Goal: Information Seeking & Learning: Learn about a topic

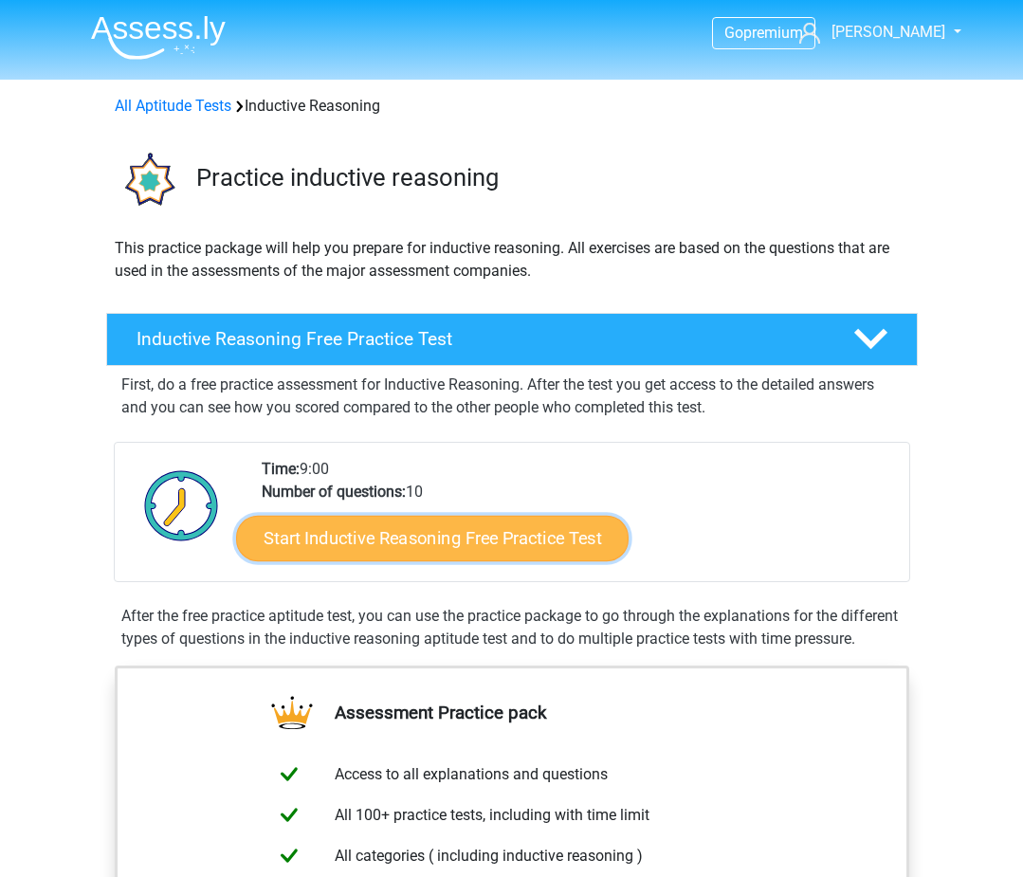
click at [357, 534] on link "Start Inductive Reasoning Free Practice Test" at bounding box center [432, 537] width 392 height 45
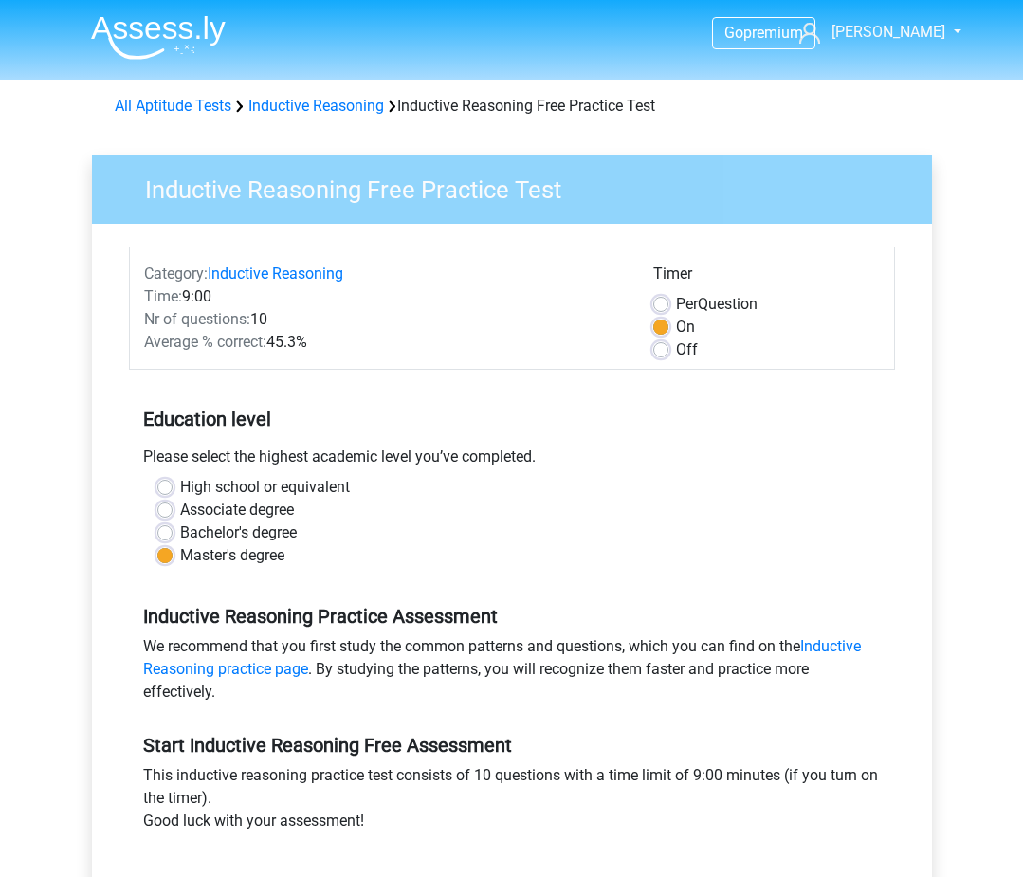
click at [676, 305] on label "Per Question" at bounding box center [717, 304] width 82 height 23
click at [660, 305] on input "Per Question" at bounding box center [660, 302] width 15 height 19
radio input "true"
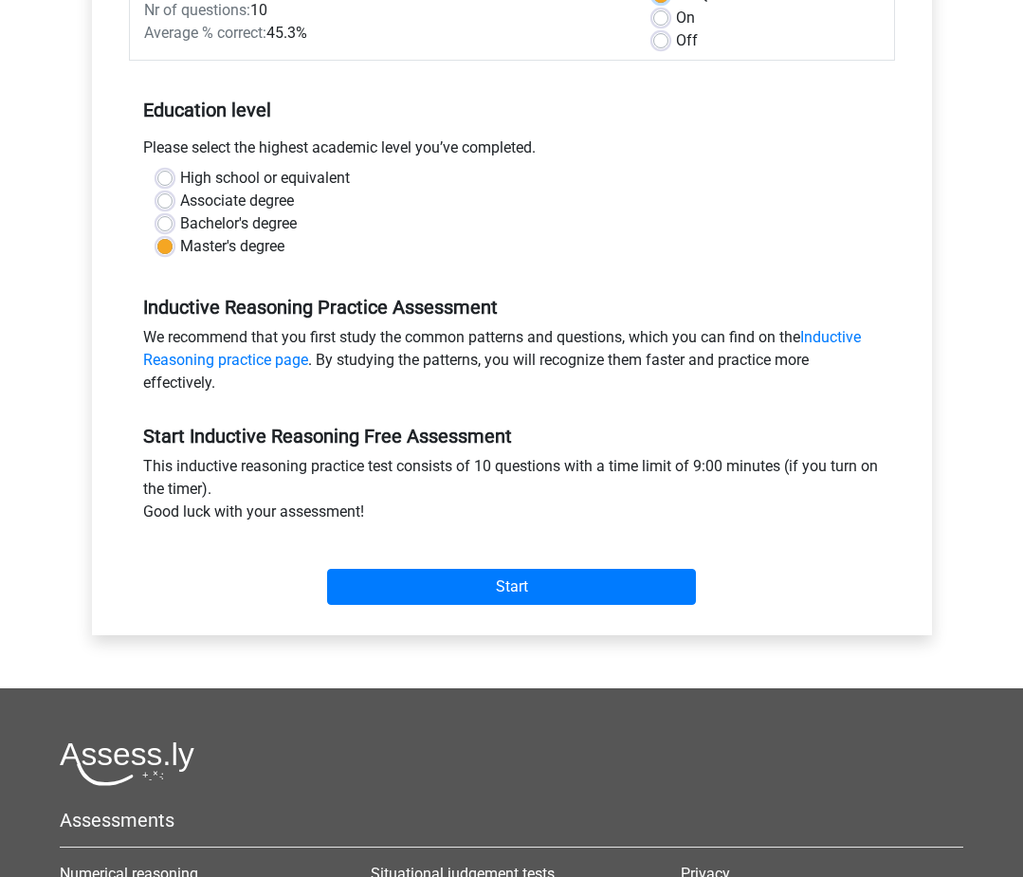
scroll to position [474, 0]
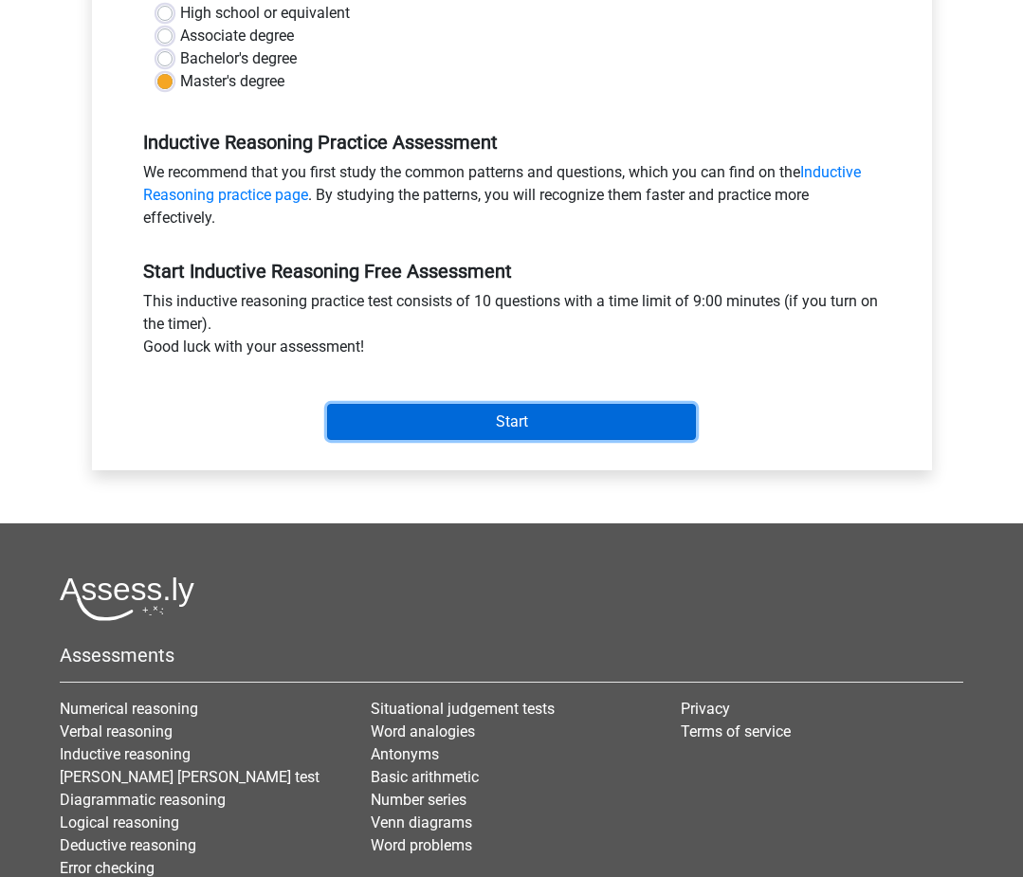
click at [427, 418] on input "Start" at bounding box center [511, 422] width 369 height 36
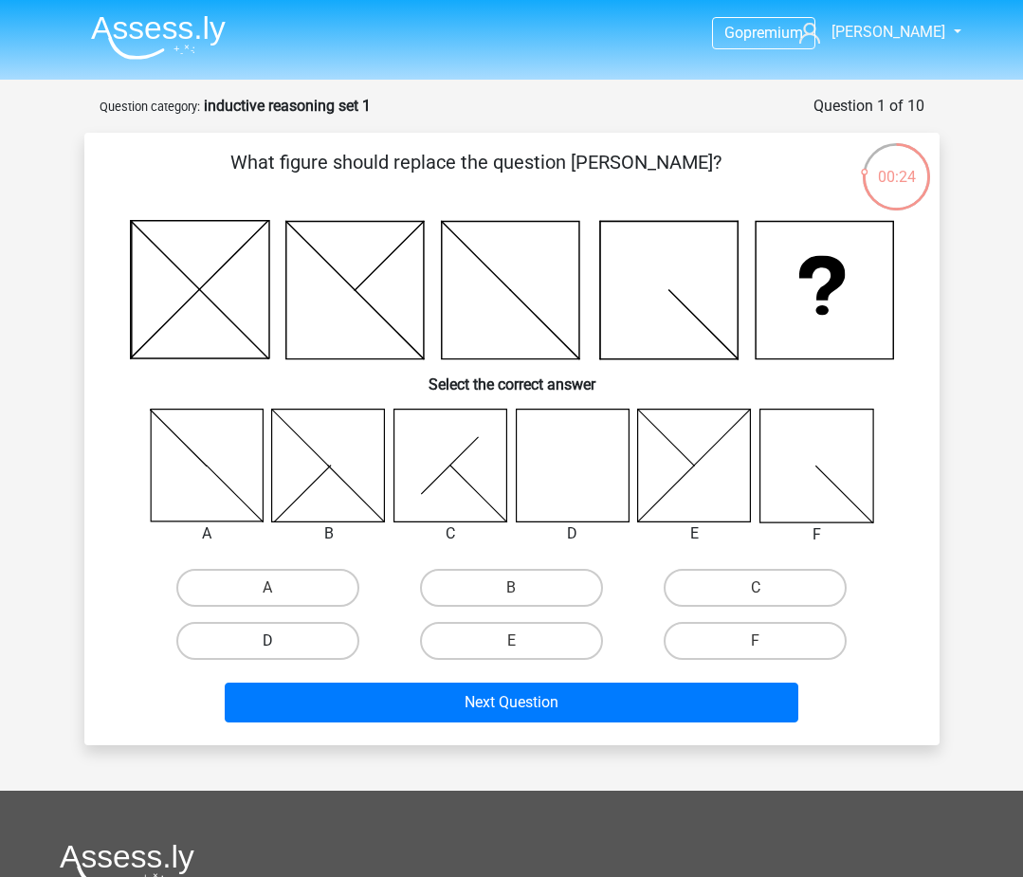
click at [245, 633] on label "D" at bounding box center [267, 641] width 183 height 38
click at [267, 641] on input "D" at bounding box center [273, 647] width 12 height 12
radio input "true"
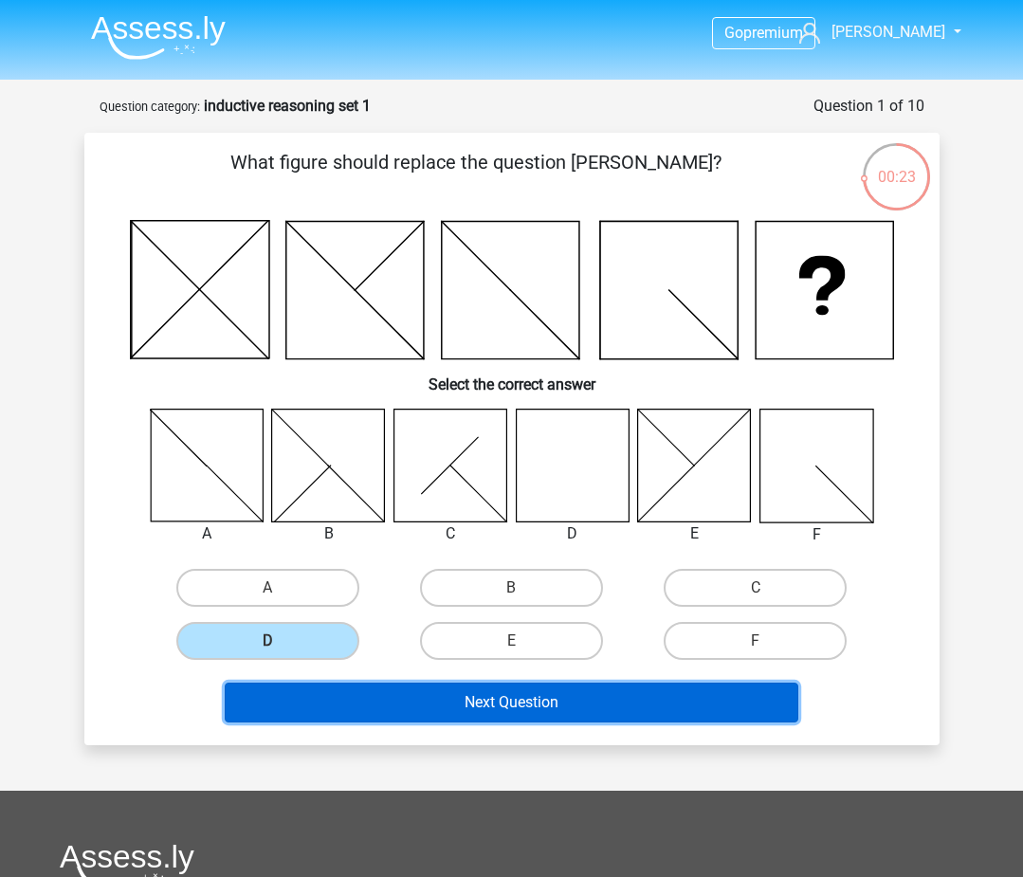
click at [342, 701] on button "Next Question" at bounding box center [511, 702] width 573 height 40
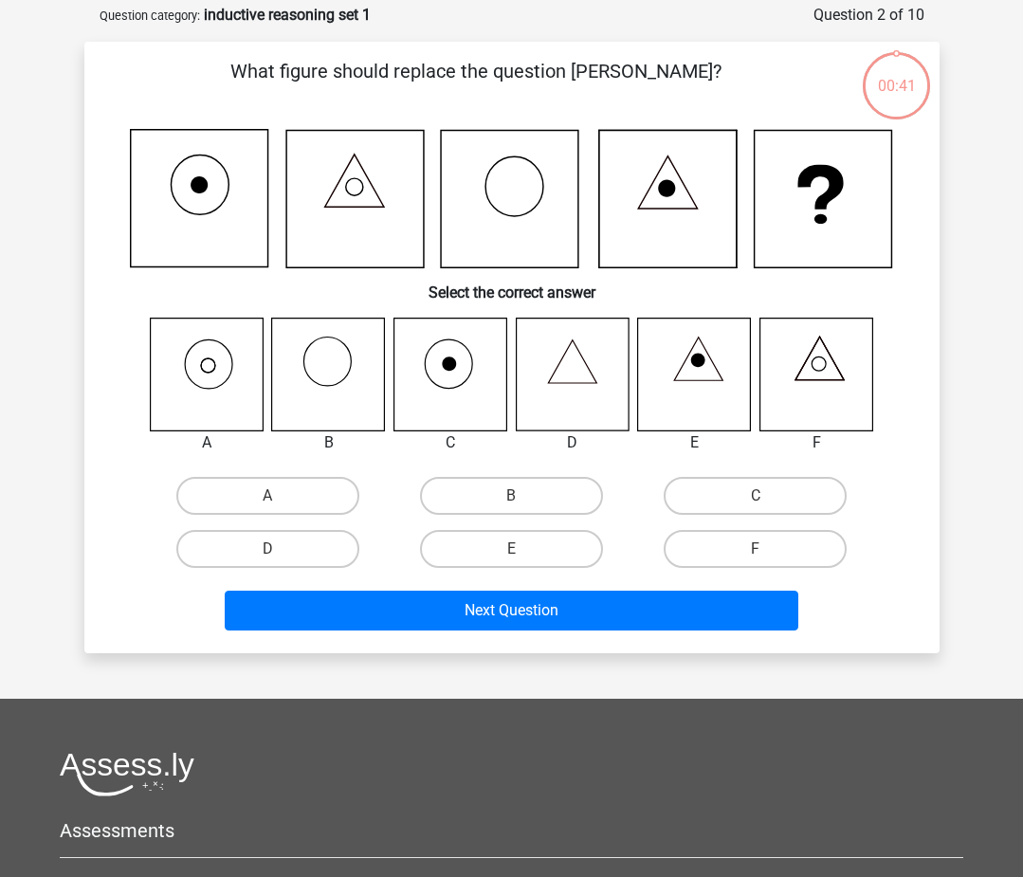
scroll to position [95, 0]
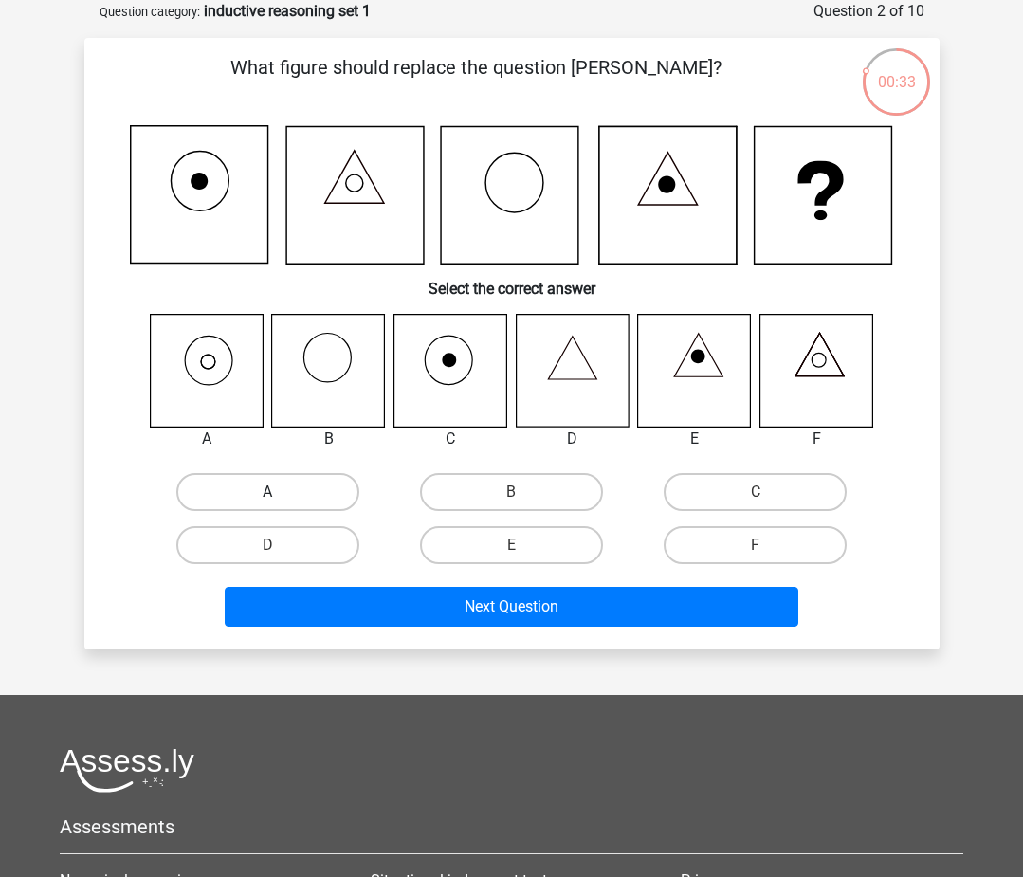
click at [229, 489] on label "A" at bounding box center [267, 492] width 183 height 38
click at [267, 492] on input "A" at bounding box center [273, 498] width 12 height 12
radio input "true"
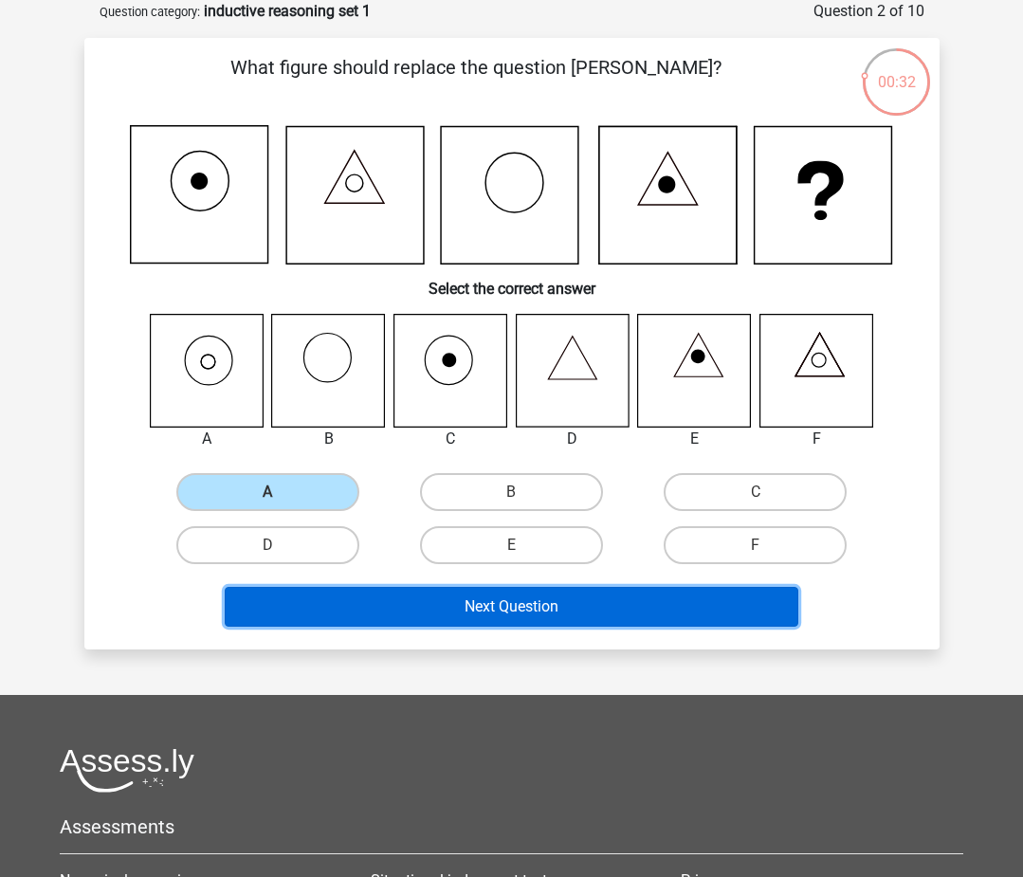
click at [602, 608] on button "Next Question" at bounding box center [511, 607] width 573 height 40
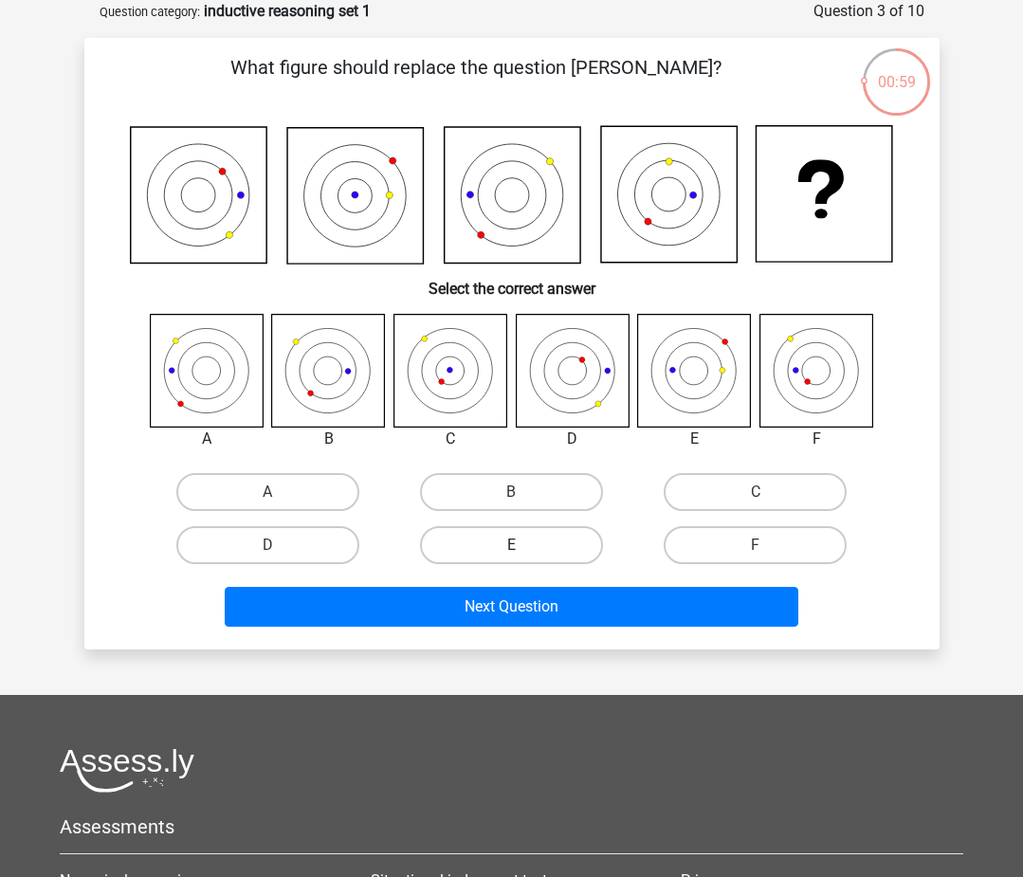
click at [526, 559] on label "E" at bounding box center [511, 545] width 183 height 38
click at [523, 557] on input "E" at bounding box center [517, 551] width 12 height 12
radio input "true"
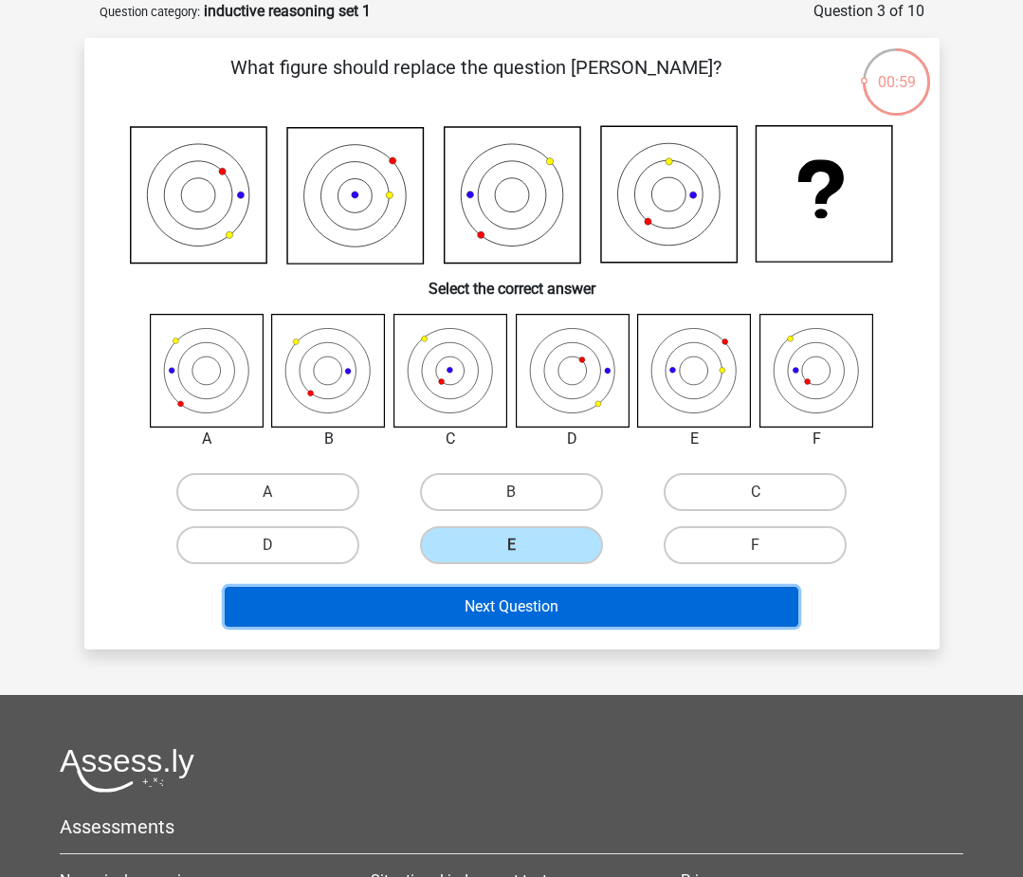
click at [526, 609] on button "Next Question" at bounding box center [511, 607] width 573 height 40
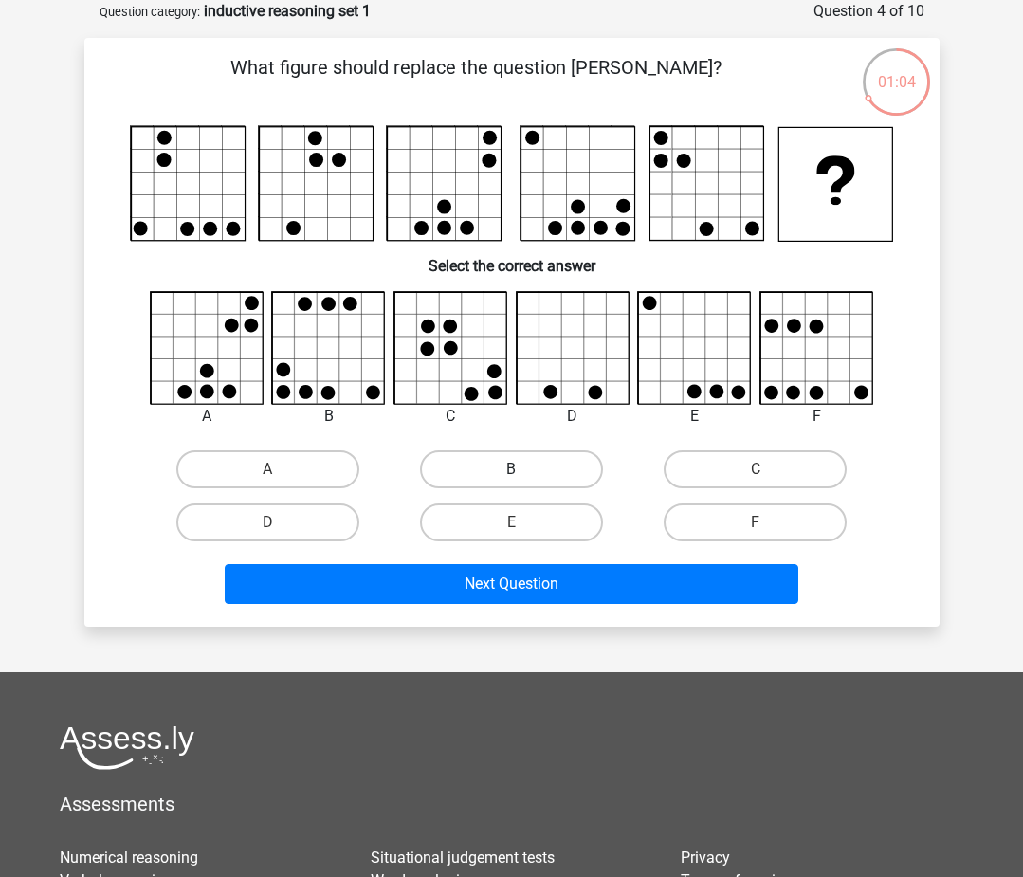
click at [449, 460] on label "B" at bounding box center [511, 469] width 183 height 38
click at [511, 469] on input "B" at bounding box center [517, 475] width 12 height 12
radio input "true"
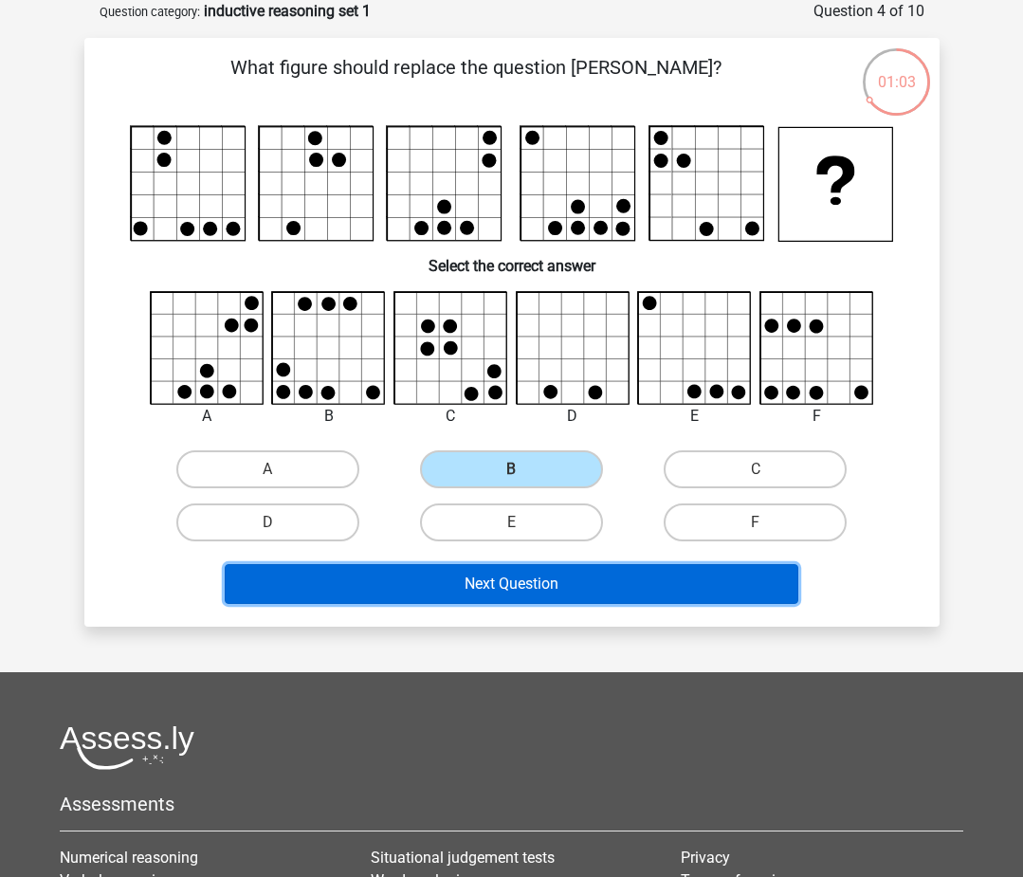
click at [463, 579] on button "Next Question" at bounding box center [511, 584] width 573 height 40
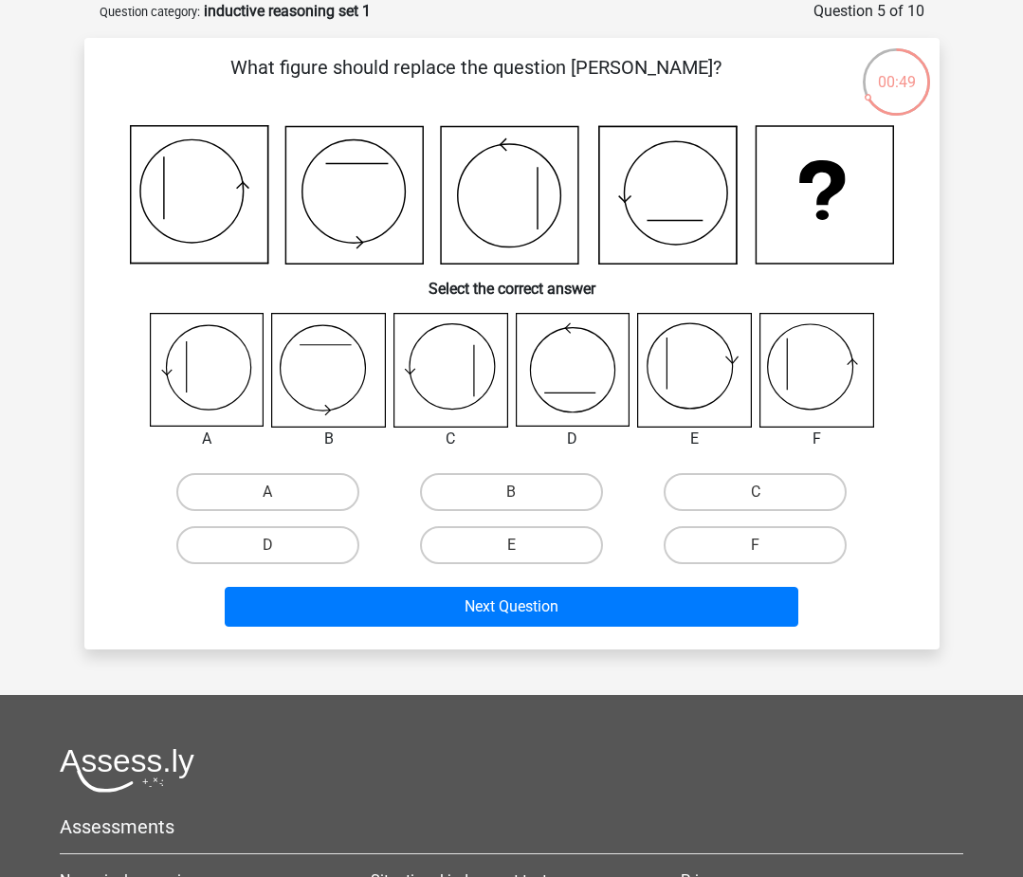
click at [220, 353] on icon at bounding box center [206, 370] width 113 height 113
click at [301, 495] on label "A" at bounding box center [267, 492] width 183 height 38
click at [280, 495] on input "A" at bounding box center [273, 498] width 12 height 12
radio input "true"
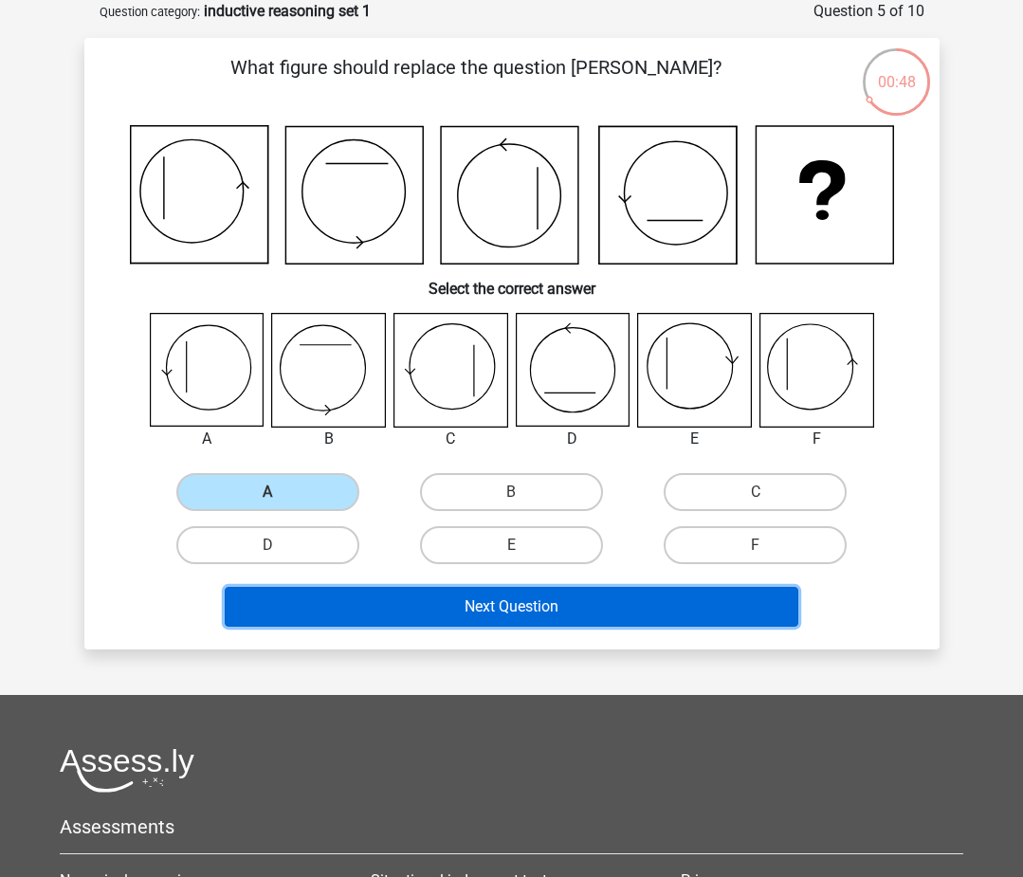
click at [361, 605] on button "Next Question" at bounding box center [511, 607] width 573 height 40
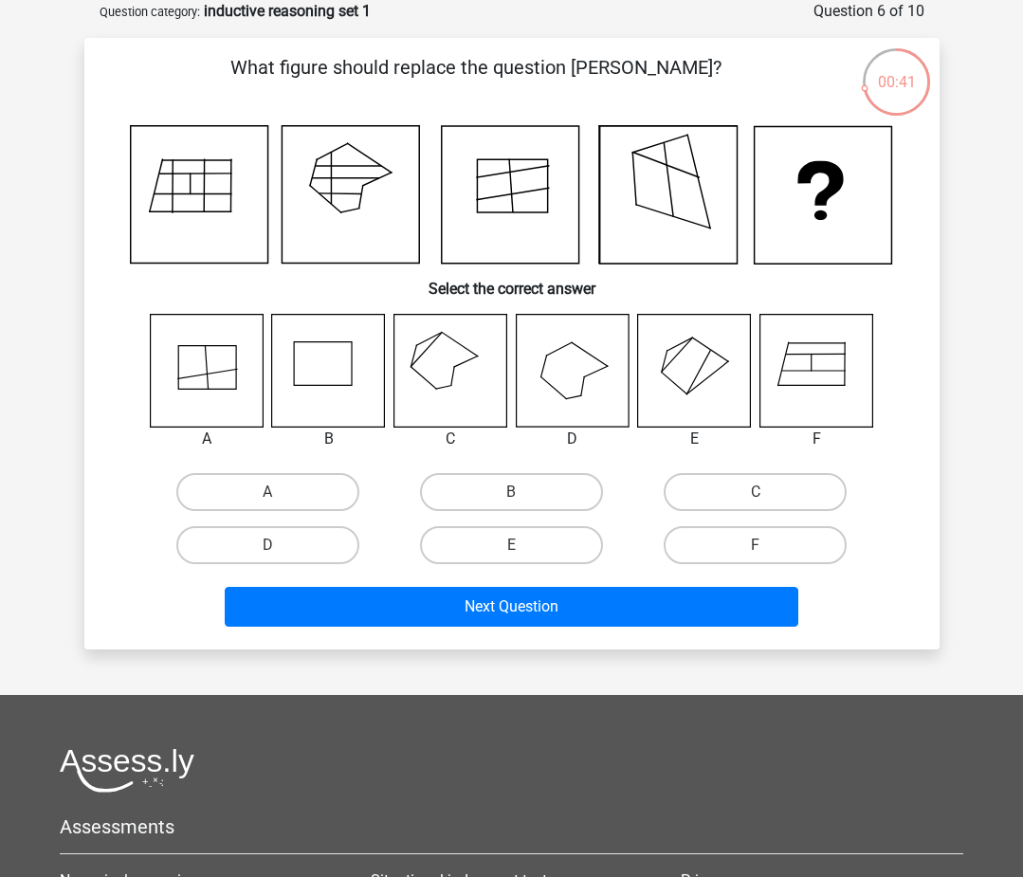
click at [447, 375] on icon at bounding box center [449, 370] width 113 height 113
click at [697, 489] on label "C" at bounding box center [754, 492] width 183 height 38
click at [755, 492] on input "C" at bounding box center [761, 498] width 12 height 12
radio input "true"
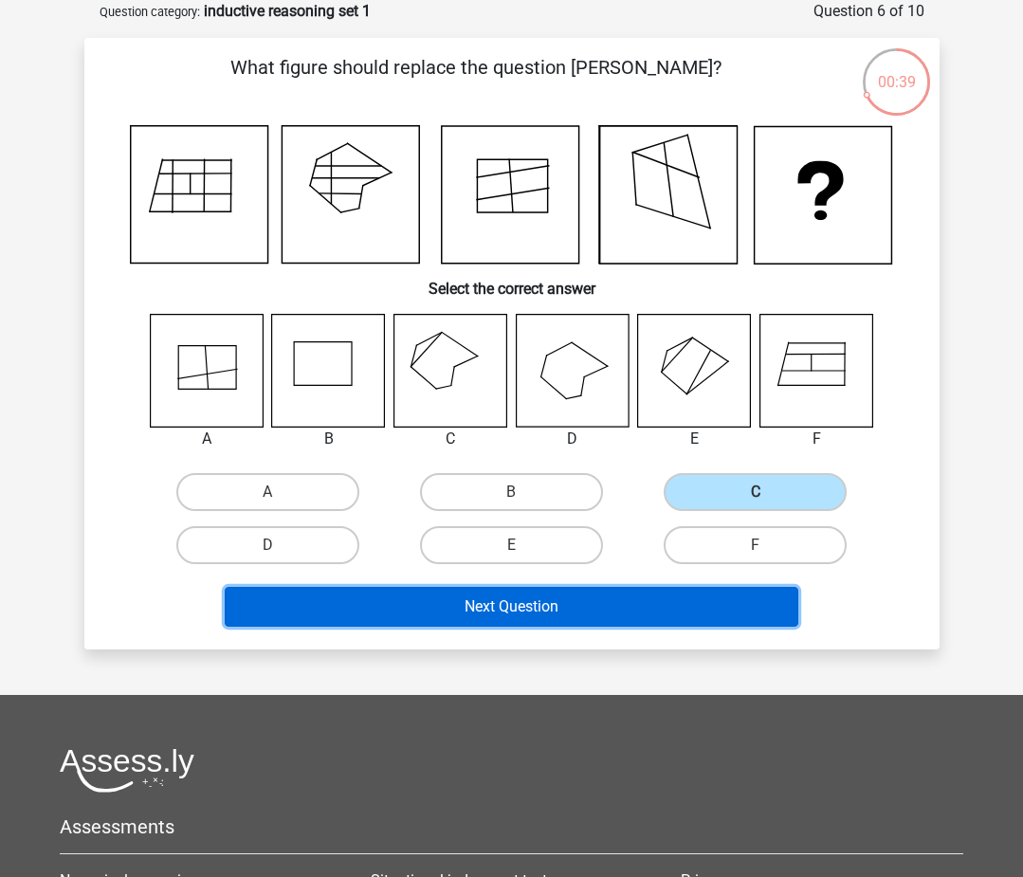
click at [666, 620] on button "Next Question" at bounding box center [511, 607] width 573 height 40
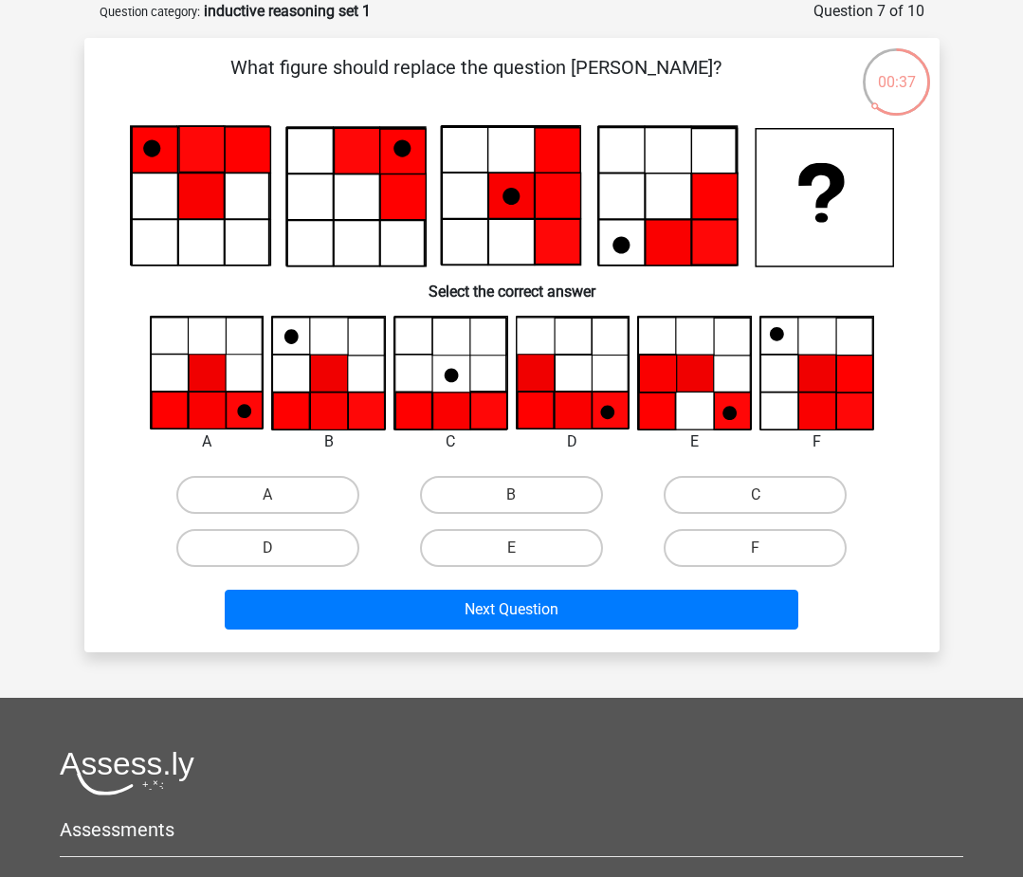
click at [236, 399] on icon at bounding box center [244, 409] width 37 height 37
click at [276, 482] on label "A" at bounding box center [267, 495] width 183 height 38
click at [276, 495] on input "A" at bounding box center [273, 501] width 12 height 12
radio input "true"
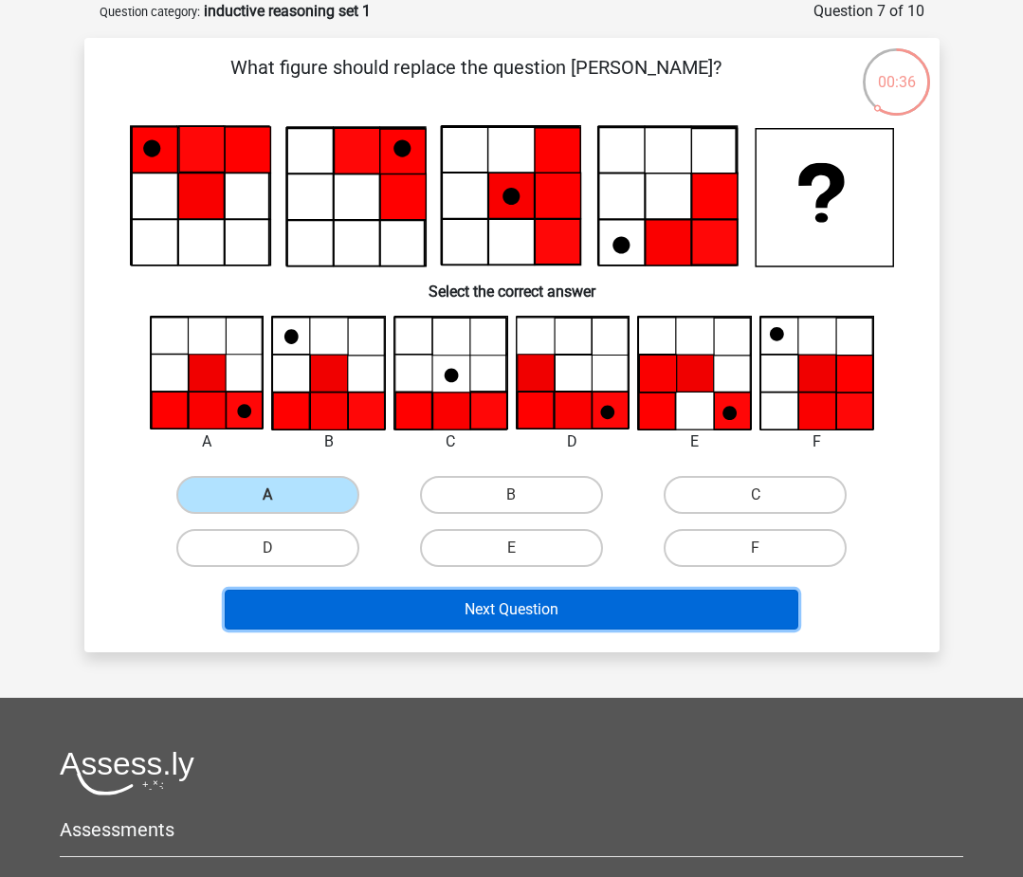
click at [333, 611] on button "Next Question" at bounding box center [511, 610] width 573 height 40
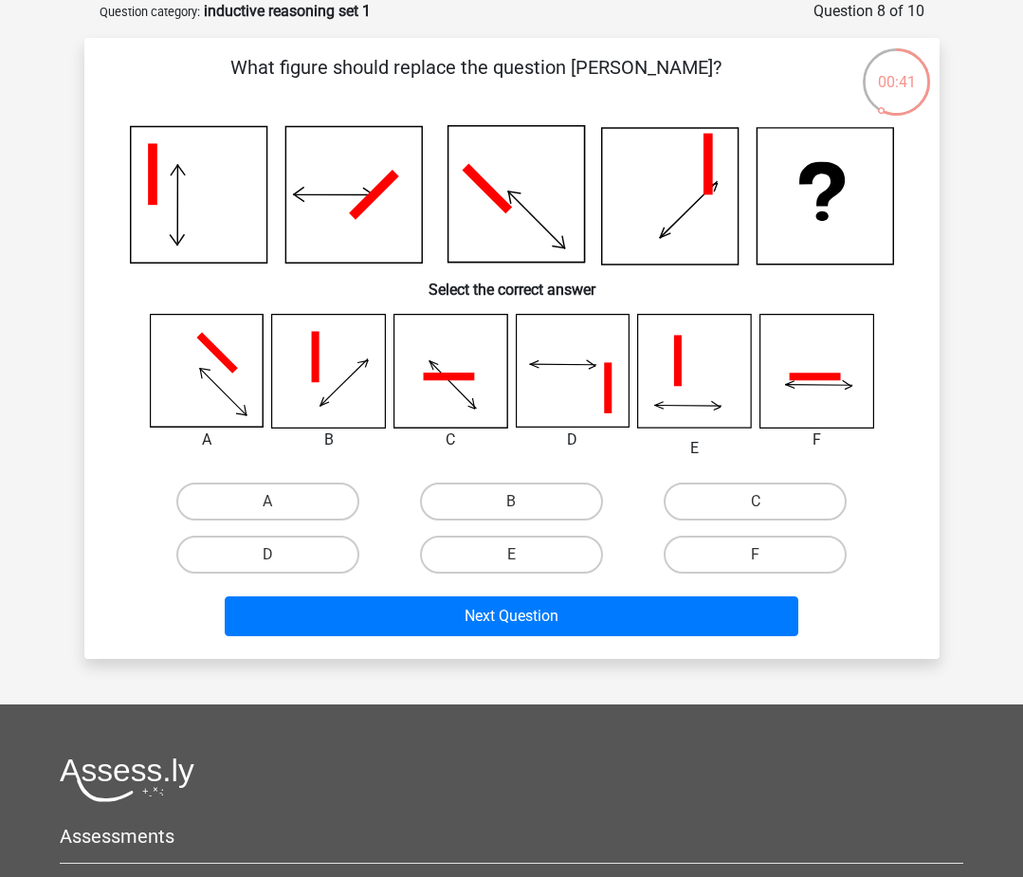
click at [220, 395] on icon at bounding box center [206, 371] width 113 height 113
click at [301, 493] on label "A" at bounding box center [267, 501] width 183 height 38
click at [280, 501] on input "A" at bounding box center [273, 507] width 12 height 12
radio input "true"
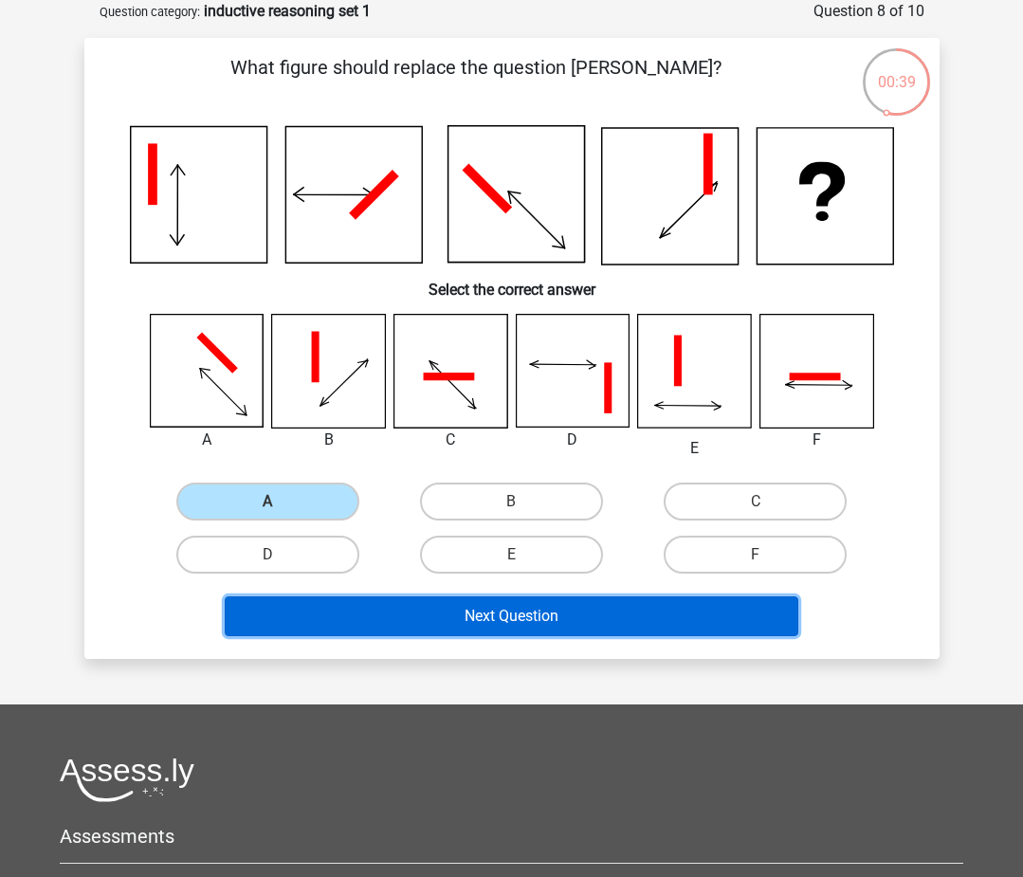
click at [390, 630] on button "Next Question" at bounding box center [511, 616] width 573 height 40
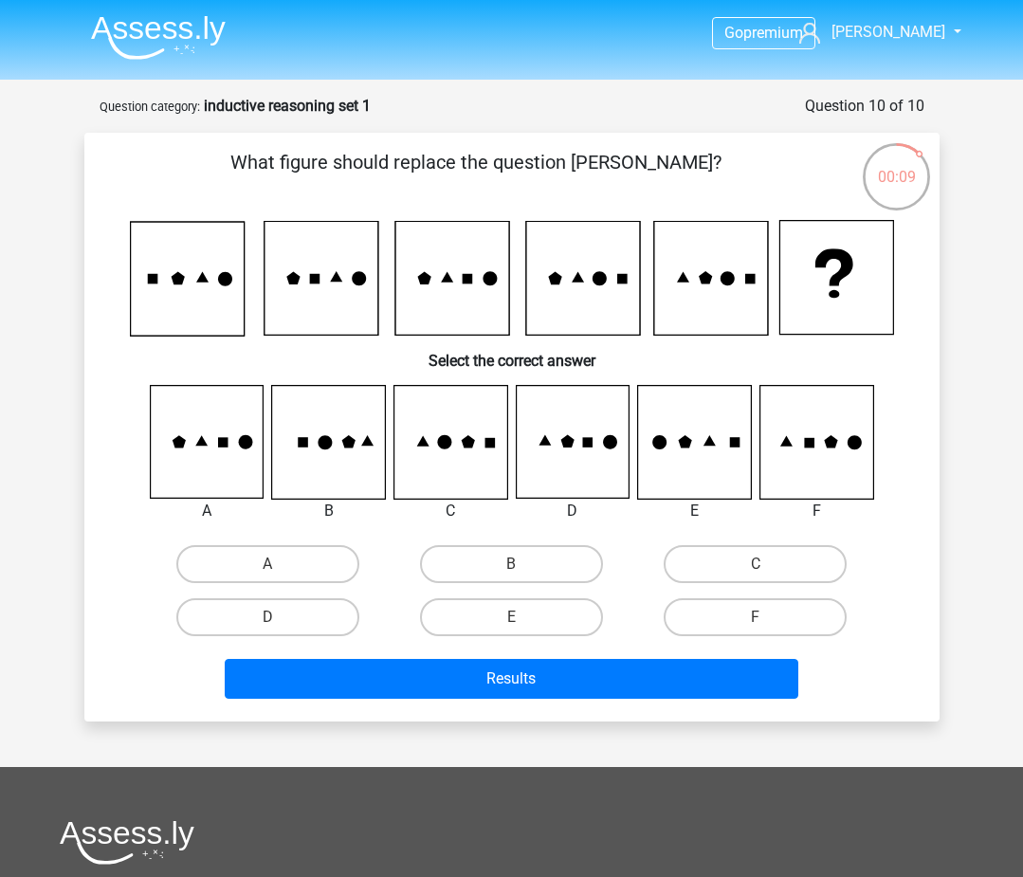
drag, startPoint x: 248, startPoint y: 281, endPoint x: 256, endPoint y: 310, distance: 29.4
click at [256, 303] on icon at bounding box center [512, 278] width 764 height 117
click at [229, 449] on icon at bounding box center [206, 442] width 113 height 113
click at [263, 555] on label "A" at bounding box center [267, 564] width 183 height 38
click at [267, 564] on input "A" at bounding box center [273, 570] width 12 height 12
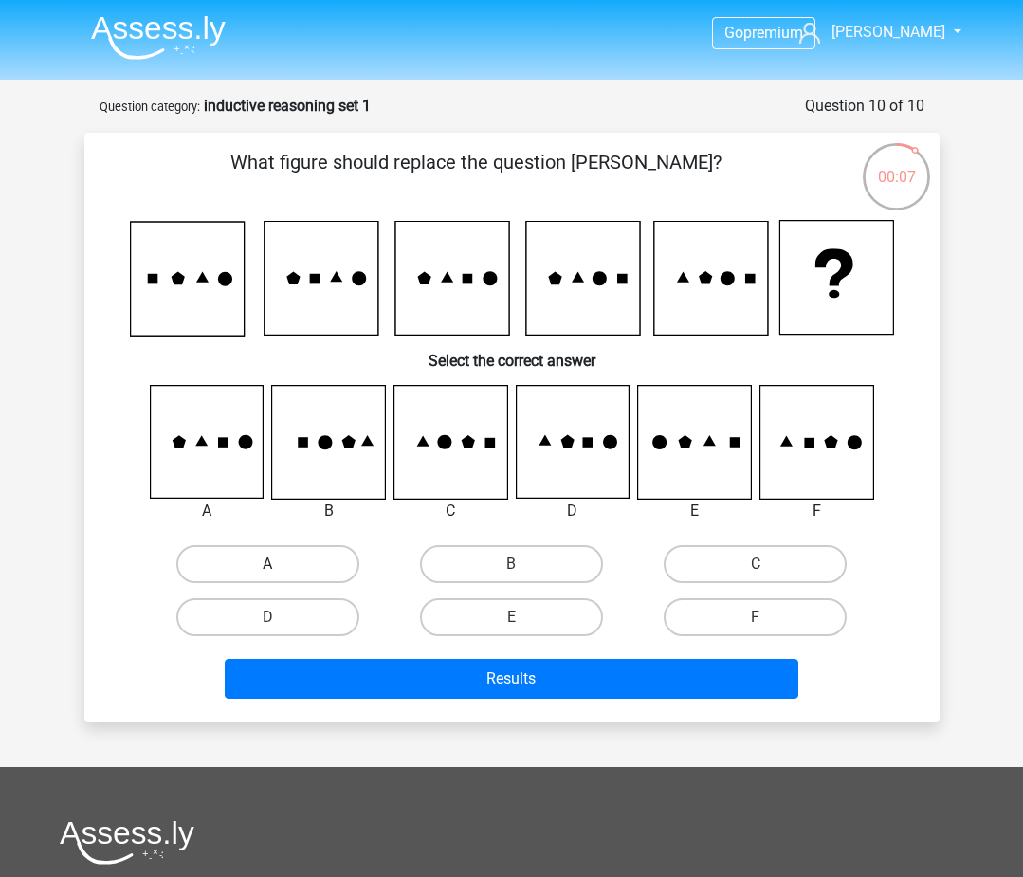
radio input "true"
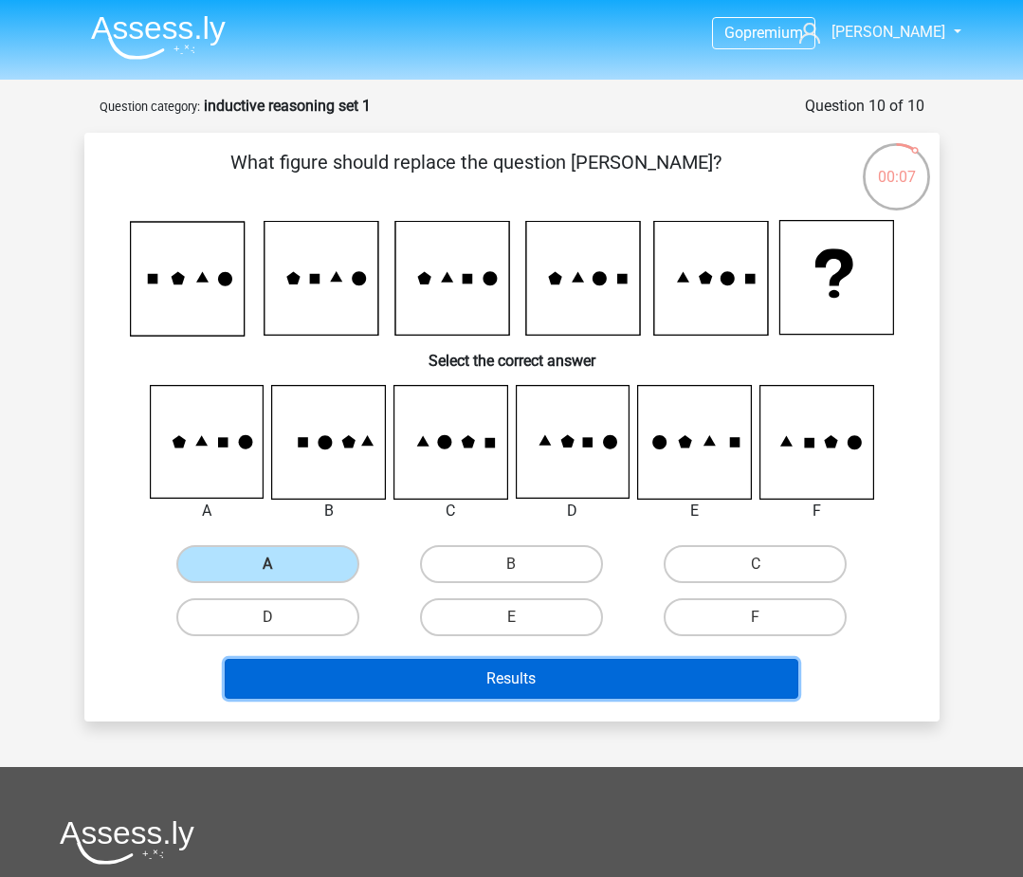
click at [354, 674] on button "Results" at bounding box center [511, 679] width 573 height 40
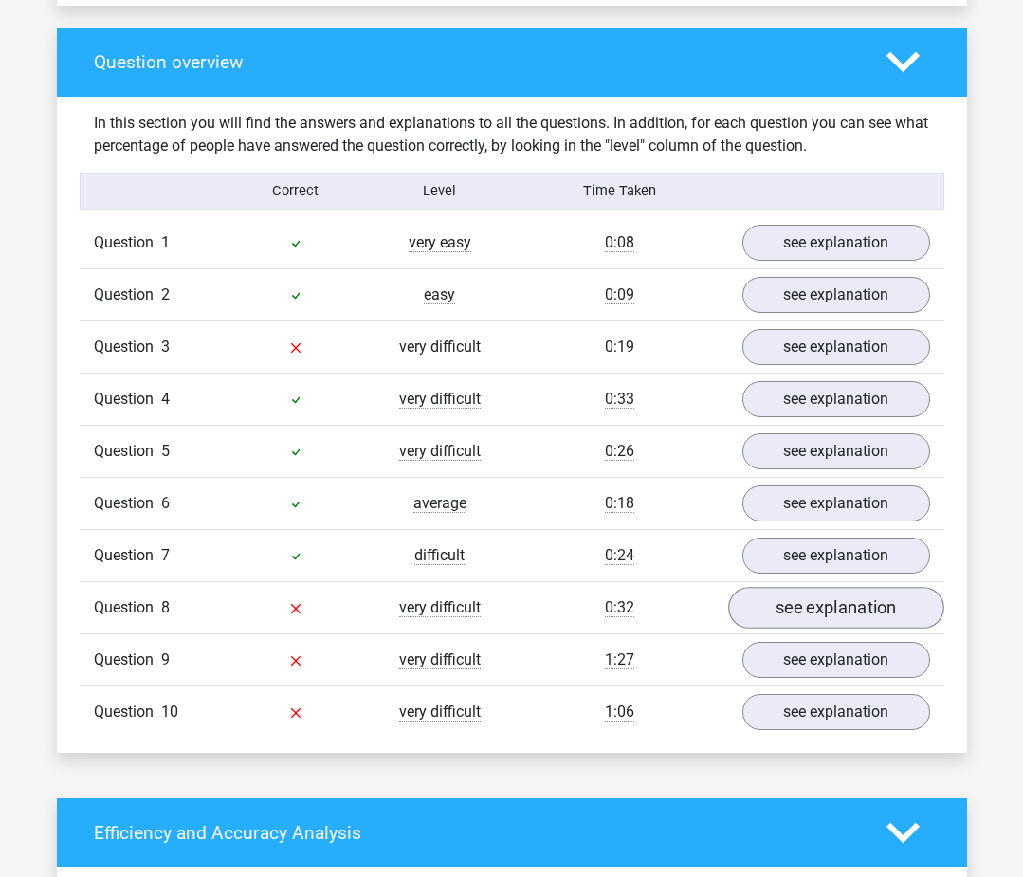
scroll to position [1328, 0]
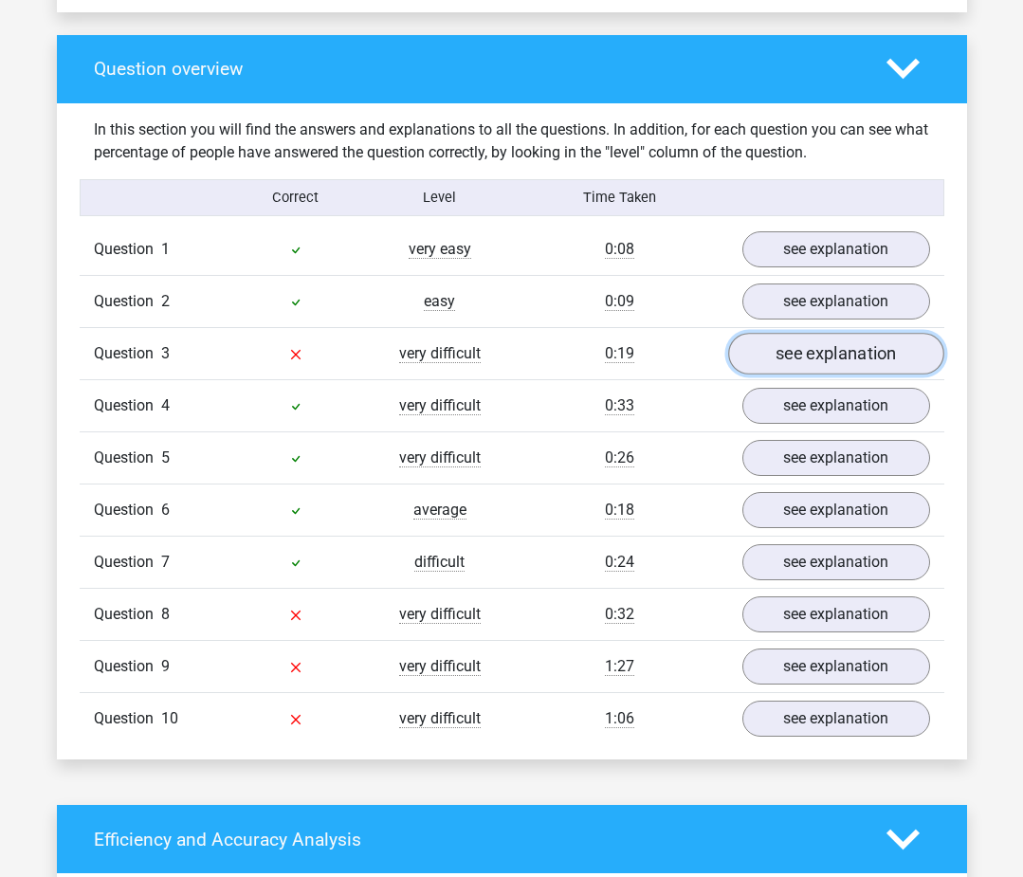
click at [788, 359] on link "see explanation" at bounding box center [836, 355] width 216 height 42
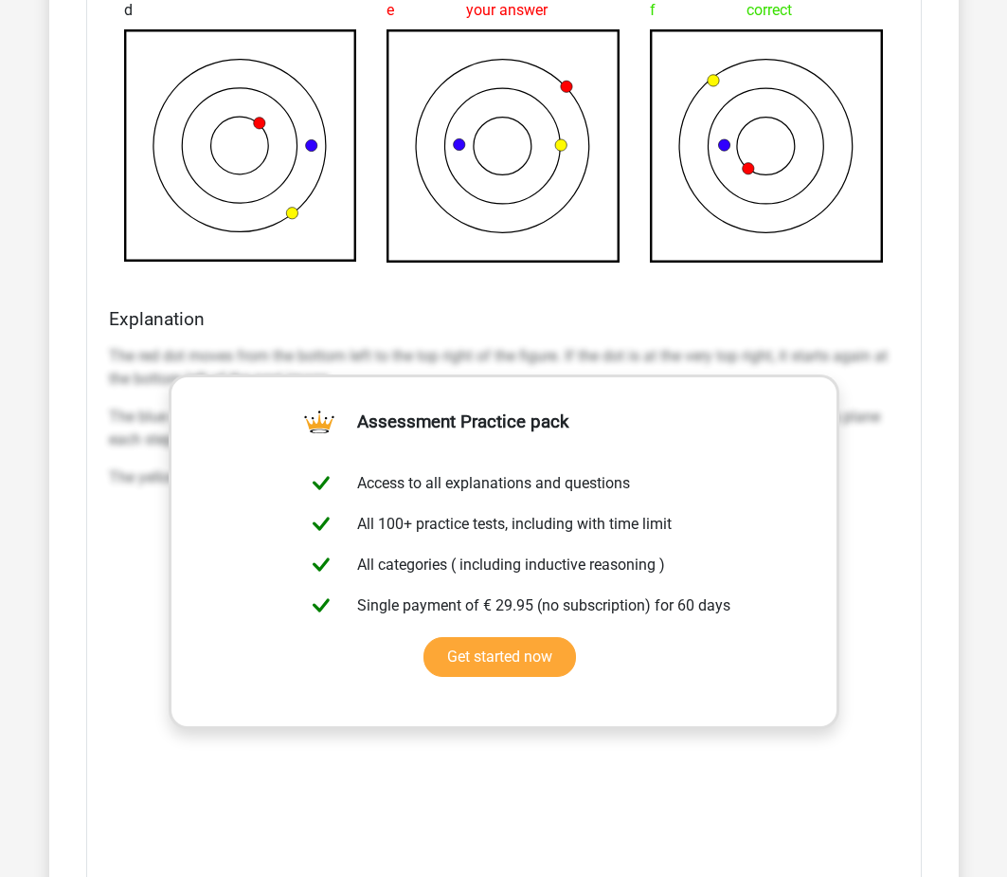
scroll to position [2245, 0]
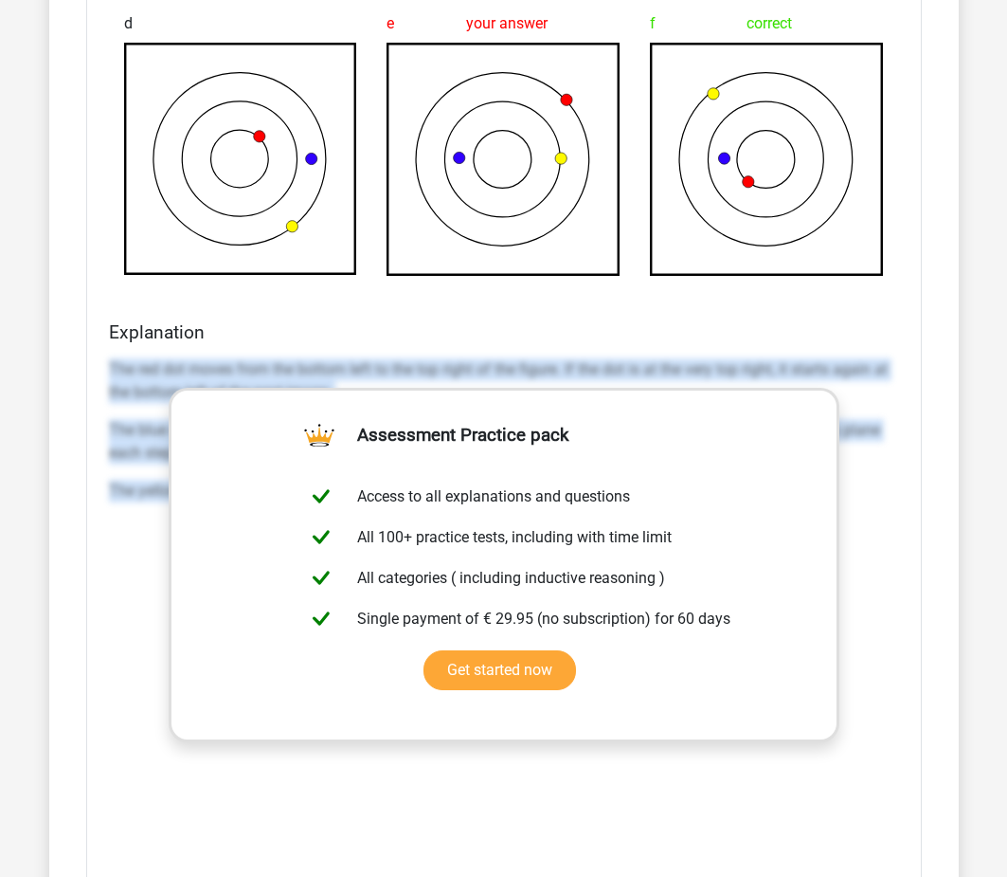
drag, startPoint x: 107, startPoint y: 371, endPoint x: 860, endPoint y: 510, distance: 765.3
click at [860, 510] on div "Explanation The red dot moves from the bottom left to the top right of the figu…" at bounding box center [504, 620] width 806 height 598
copy div "The red dot moves from the bottom left to the top right of the figure. If the d…"
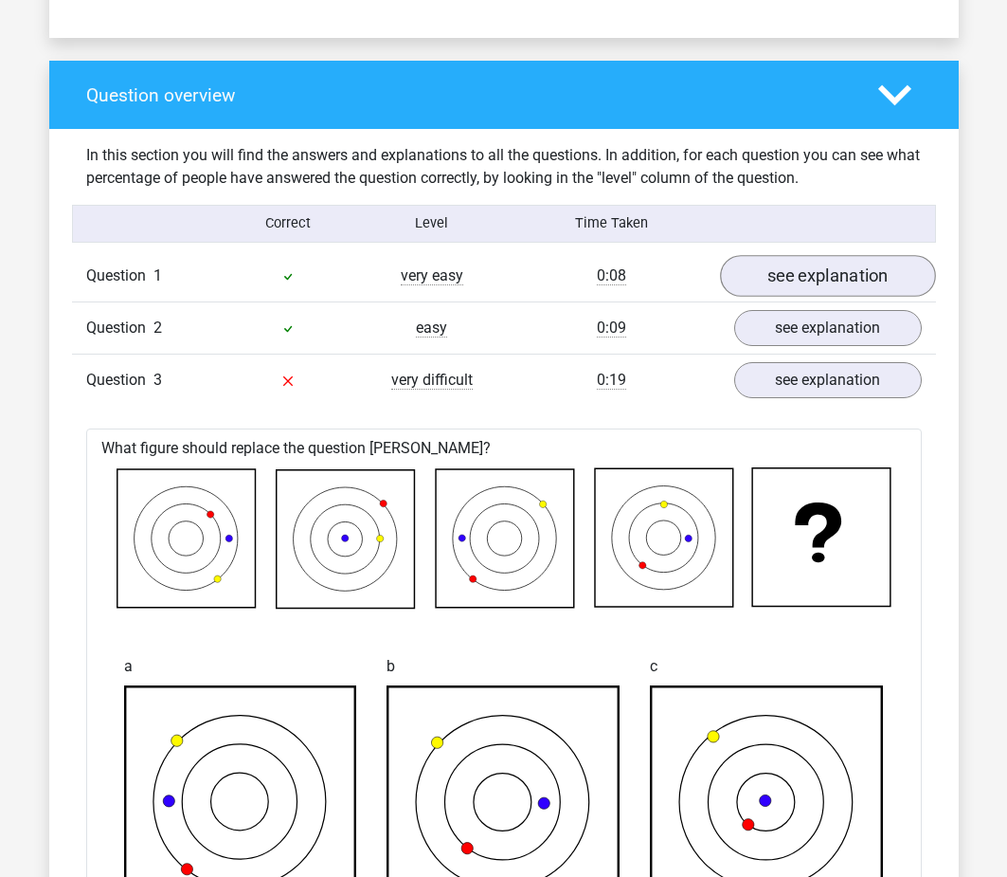
scroll to position [1298, 0]
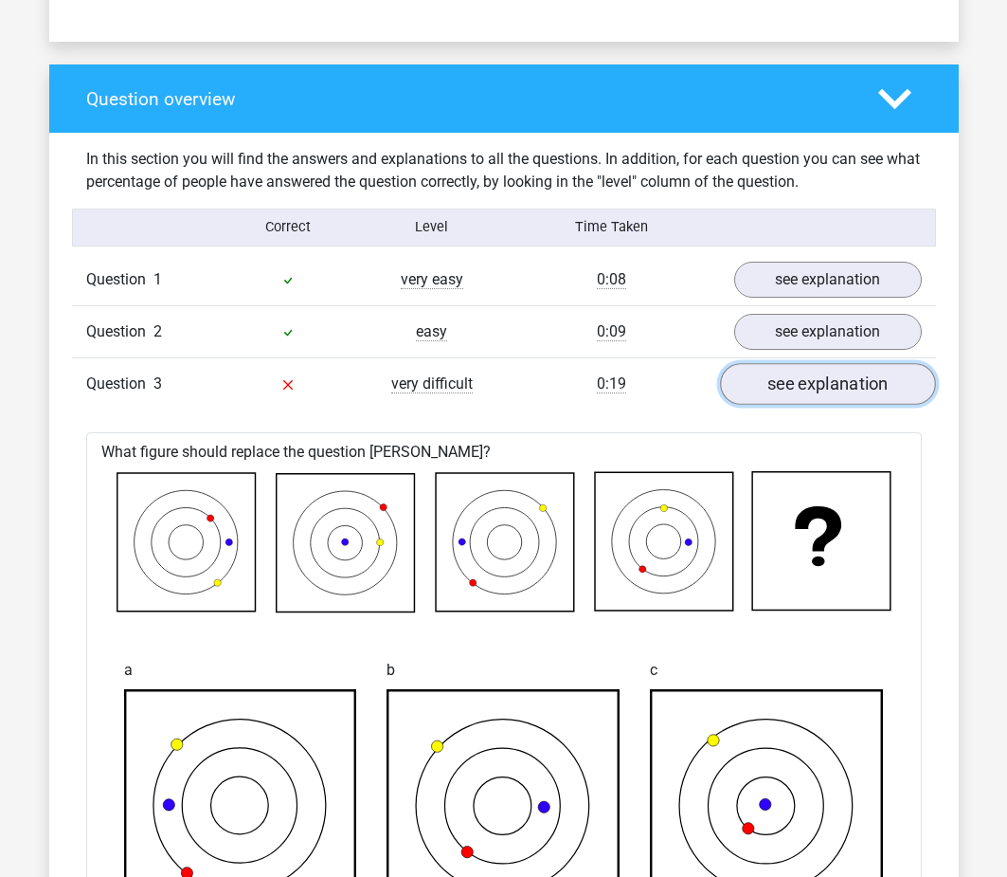
click at [801, 384] on link "see explanation" at bounding box center [828, 384] width 216 height 42
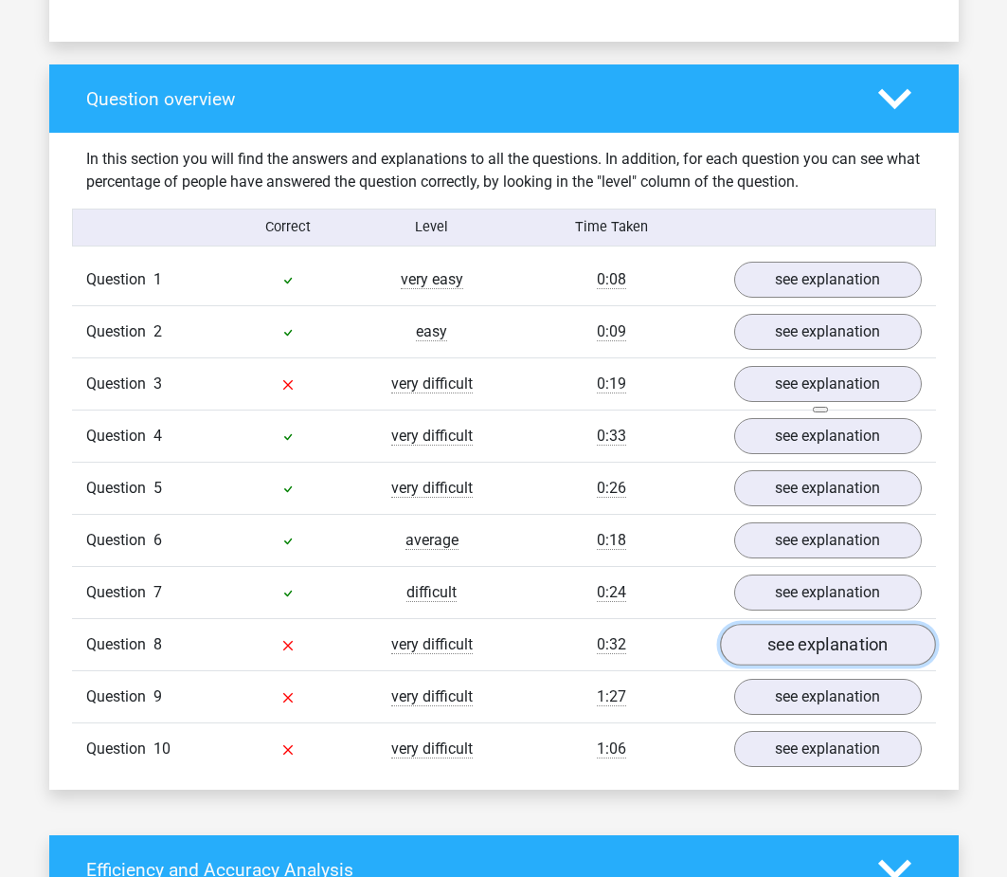
click at [788, 646] on link "see explanation" at bounding box center [828, 645] width 216 height 42
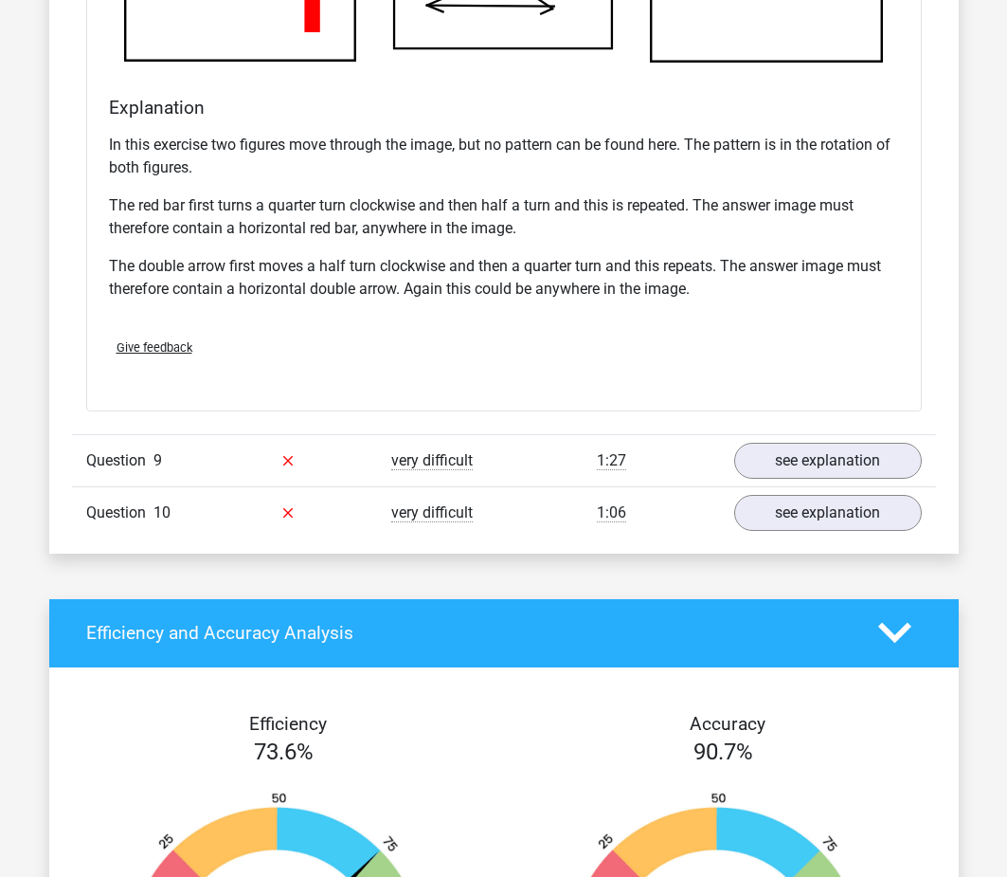
scroll to position [2624, 0]
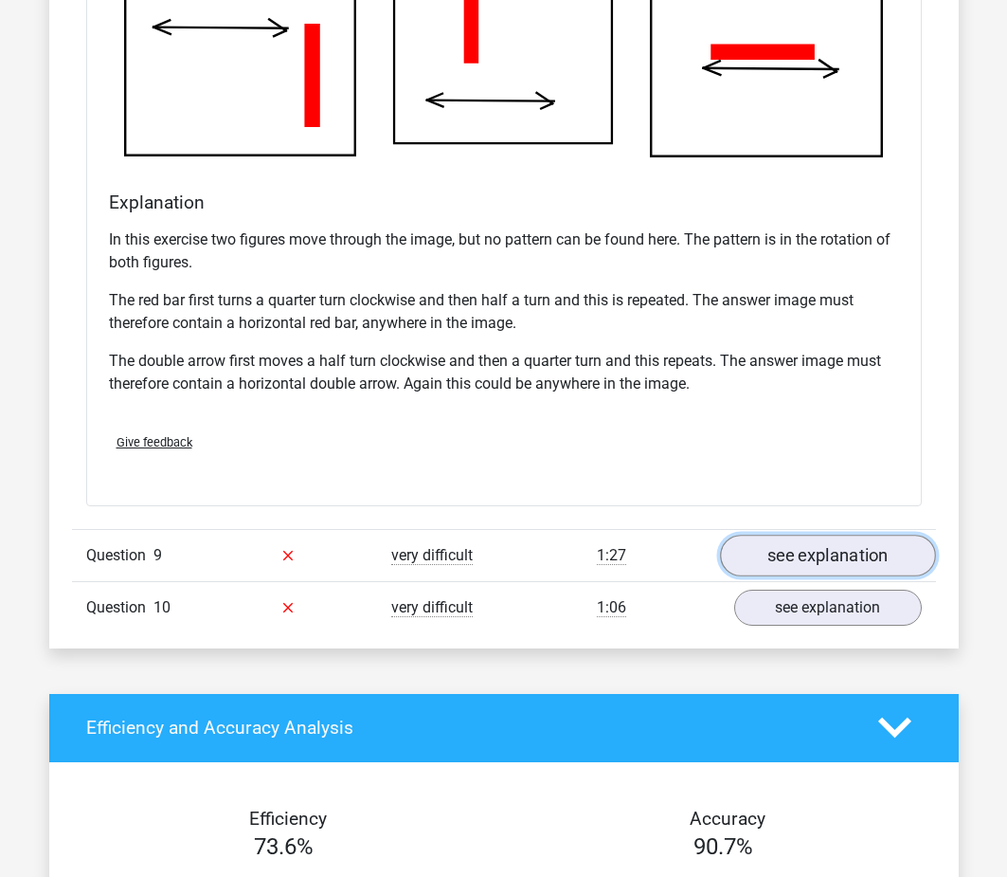
click at [780, 555] on link "see explanation" at bounding box center [828, 556] width 216 height 42
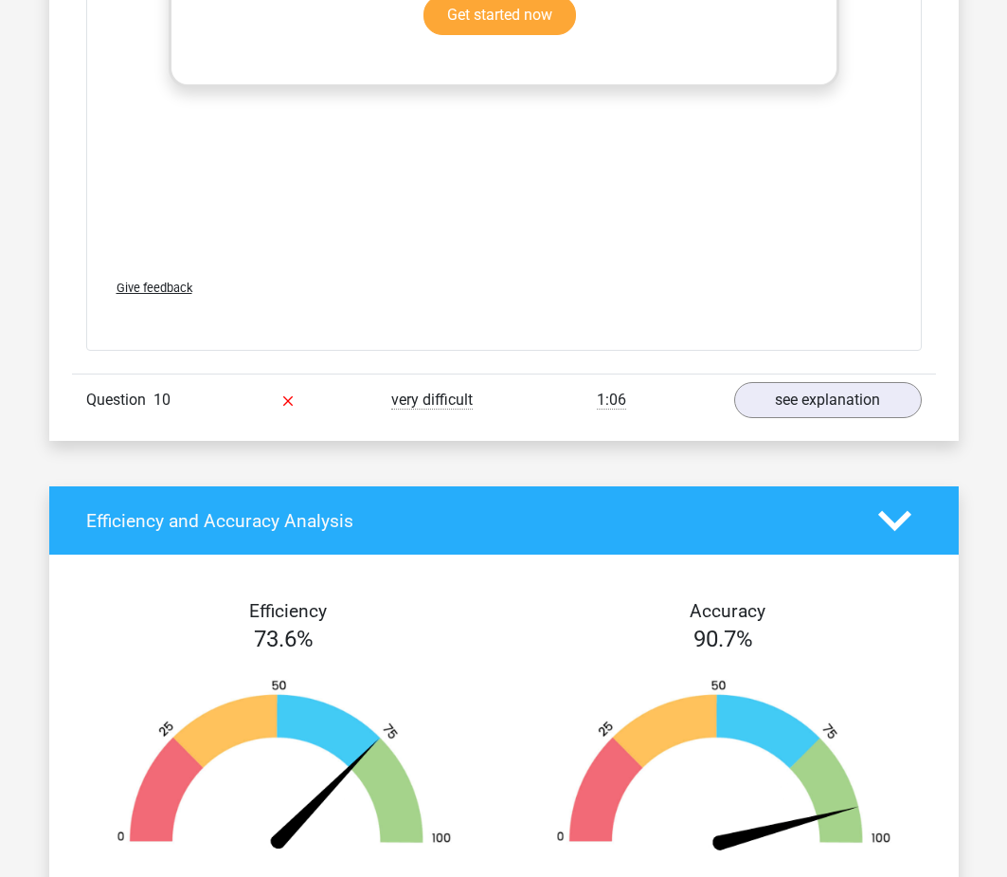
scroll to position [4425, 0]
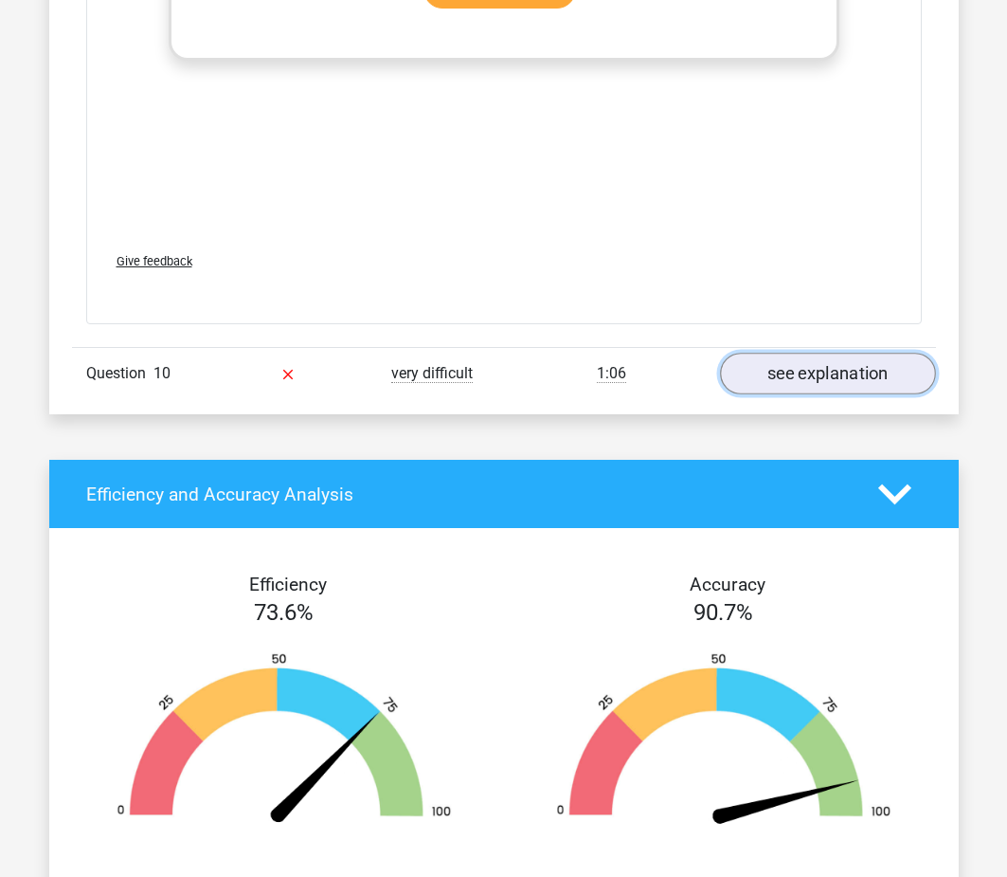
click at [754, 376] on link "see explanation" at bounding box center [828, 375] width 216 height 42
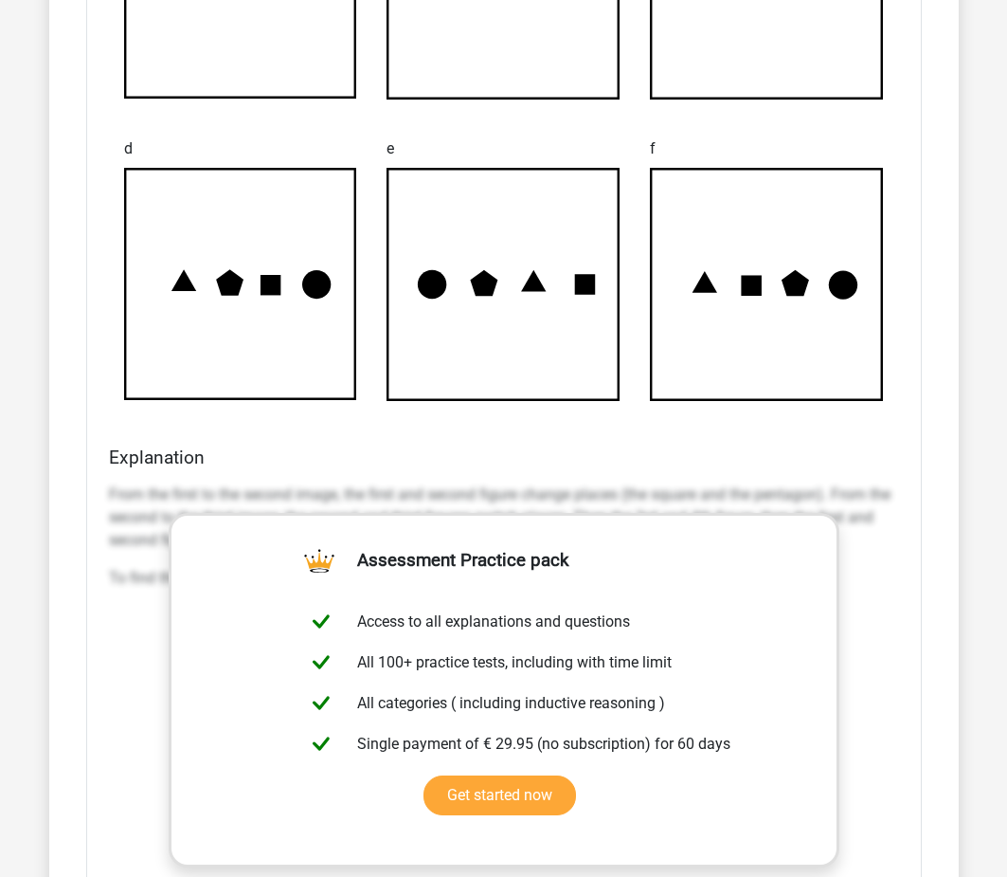
scroll to position [5278, 0]
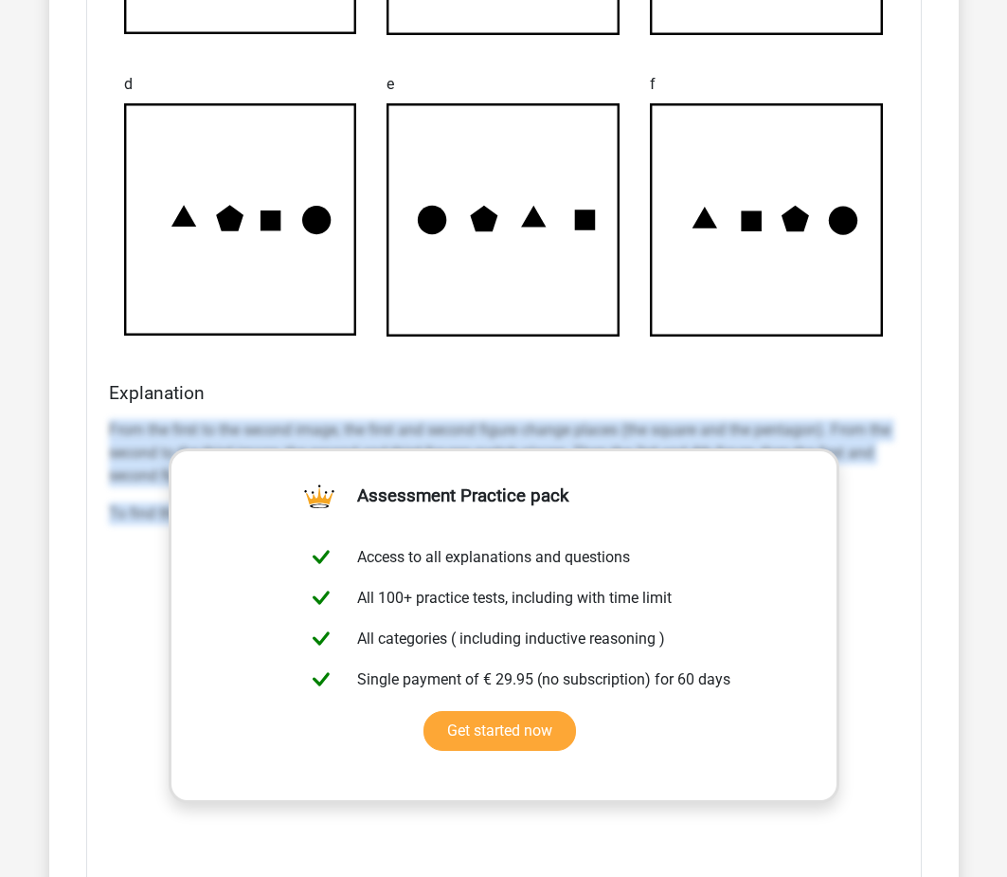
drag, startPoint x: 105, startPoint y: 427, endPoint x: 848, endPoint y: 549, distance: 753.1
click at [848, 549] on div "Explanation From the first to the second image, the first and second figure cha…" at bounding box center [504, 681] width 806 height 598
copy div "From the first to the second image, the first and second figure change places (…"
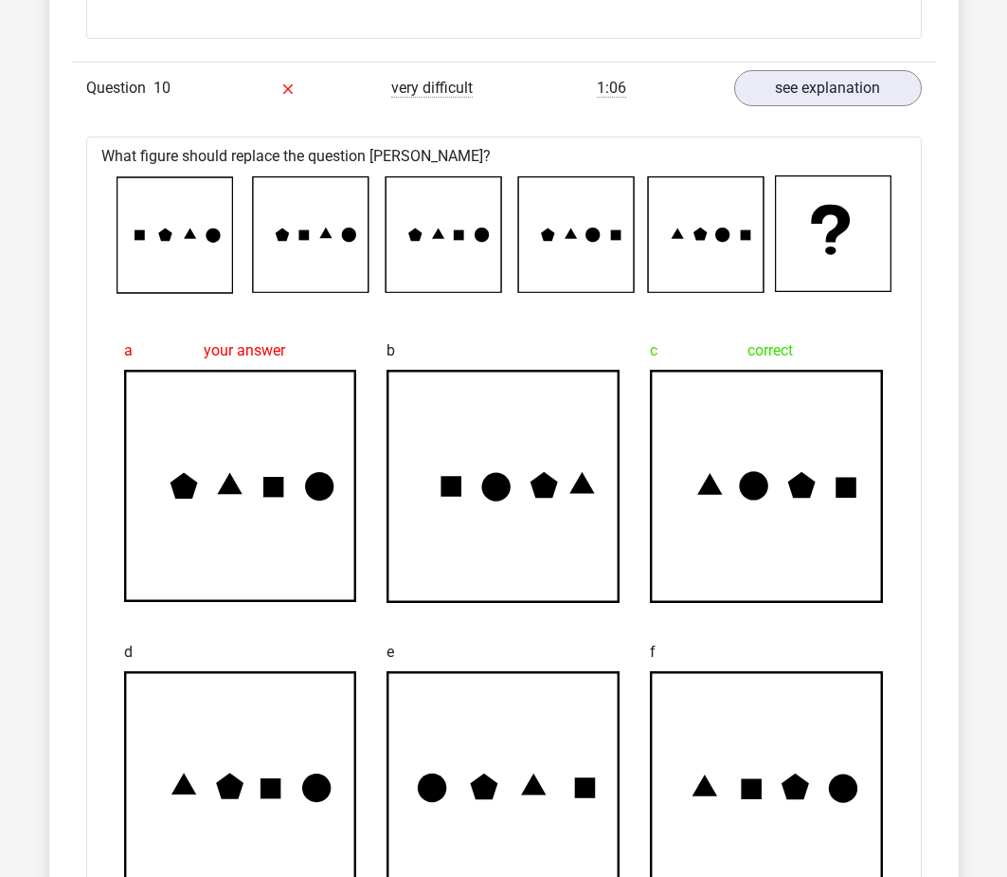
scroll to position [4710, 0]
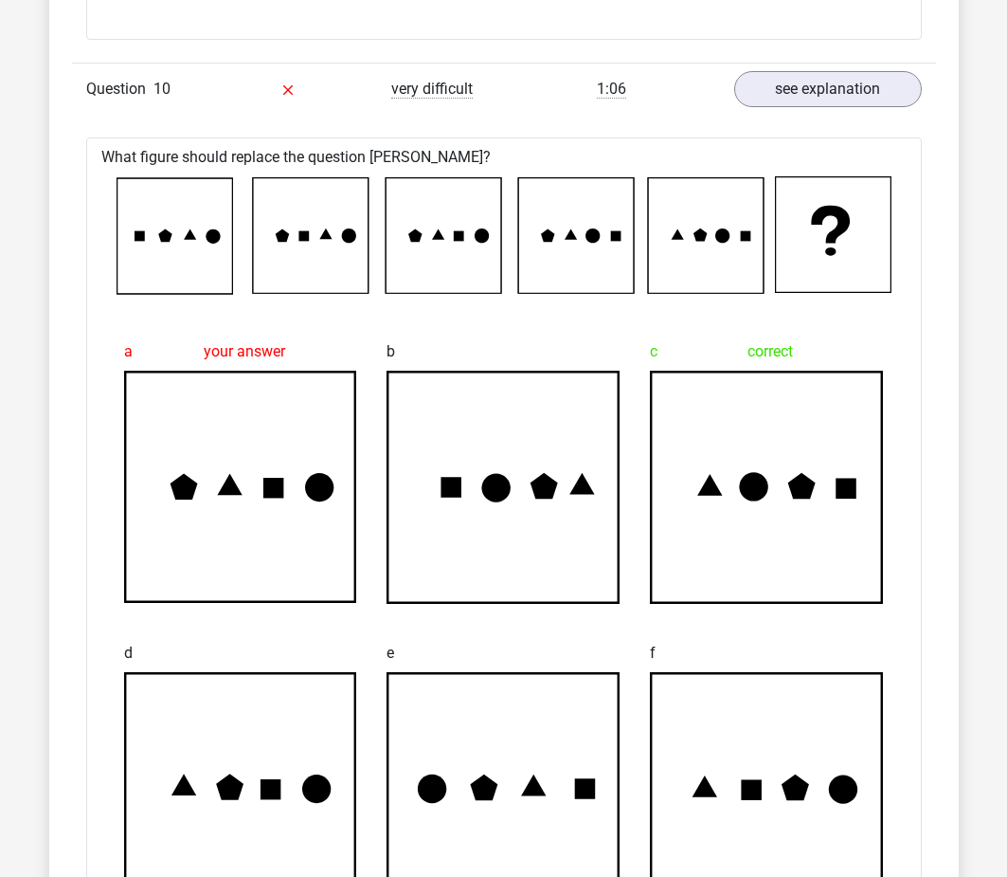
click at [759, 441] on icon at bounding box center [767, 487] width 231 height 231
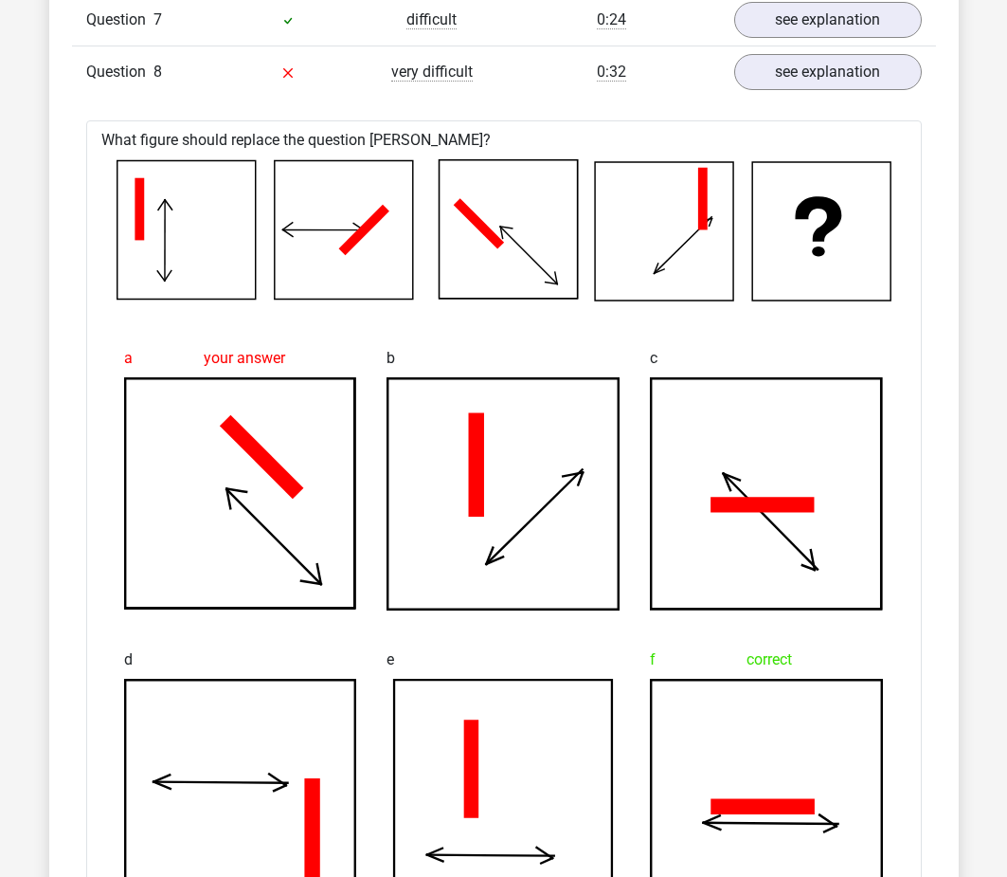
scroll to position [1866, 0]
